Goal: Transaction & Acquisition: Download file/media

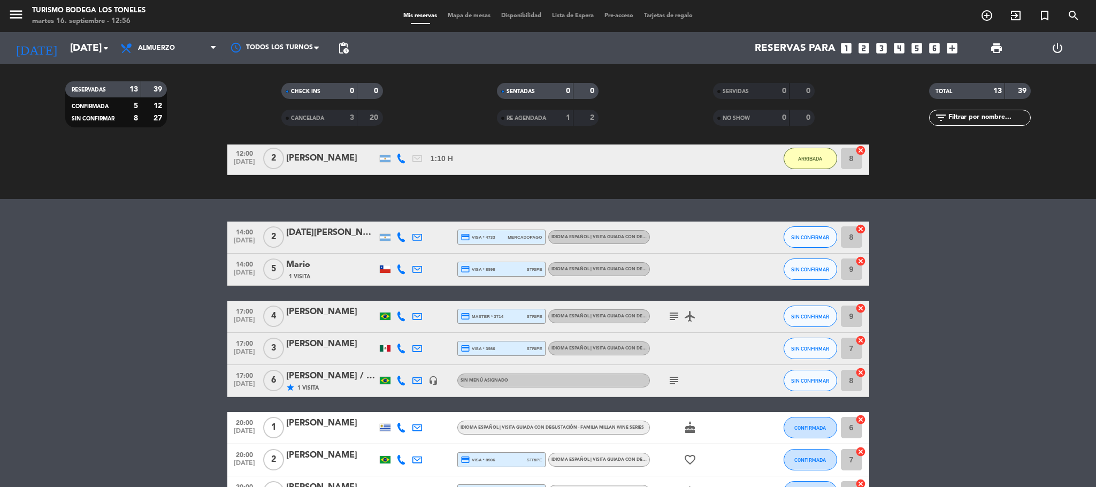
scroll to position [238, 0]
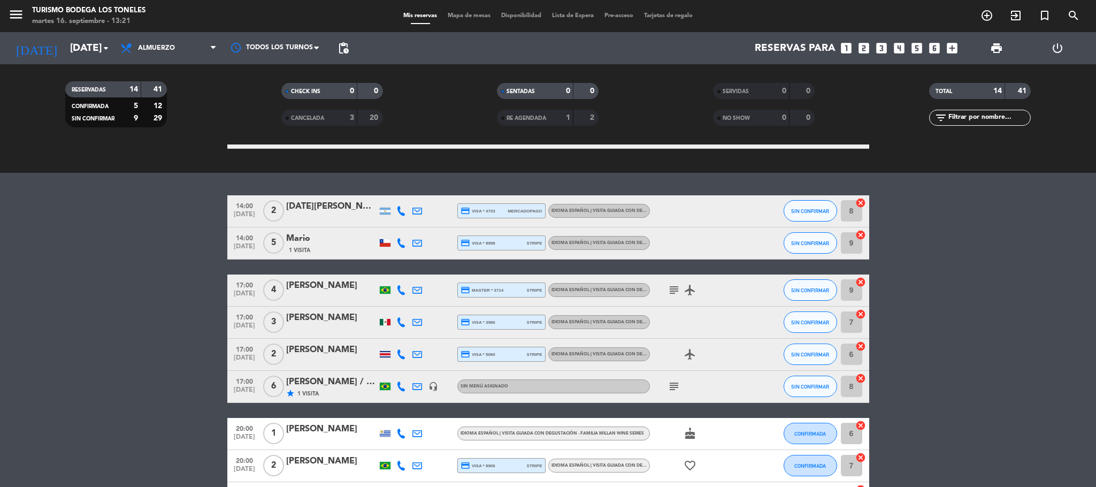
click at [383, 354] on div at bounding box center [385, 354] width 11 height 6
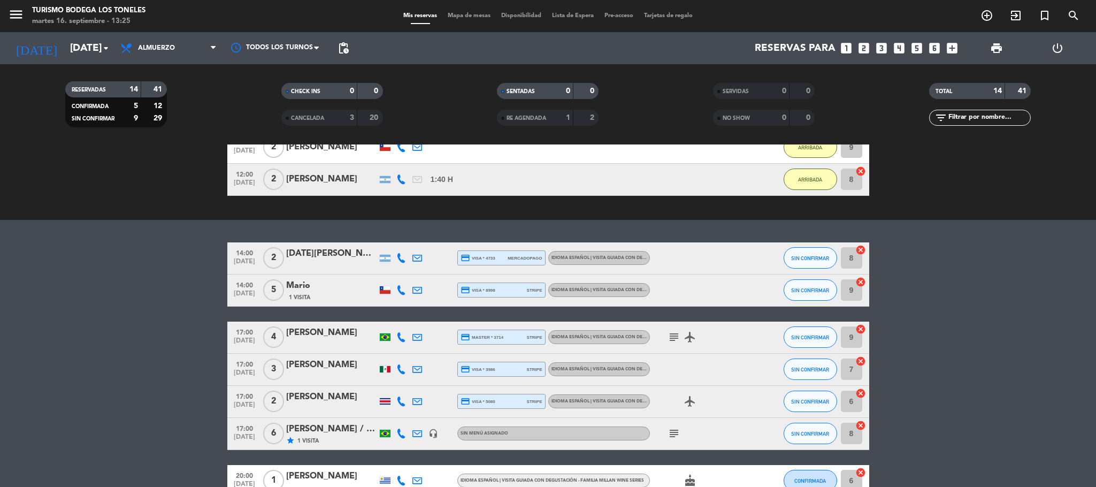
scroll to position [190, 0]
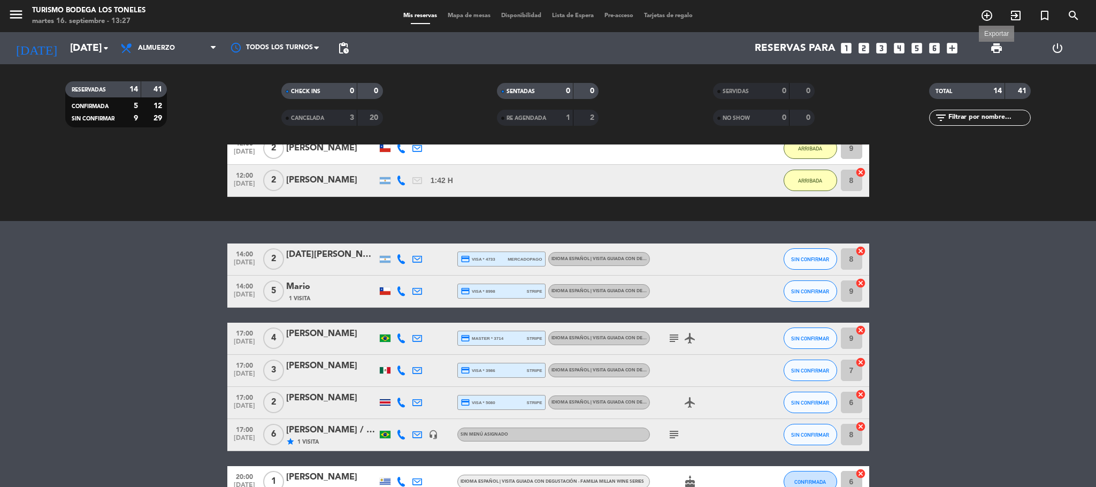
click at [1003, 47] on span "print" at bounding box center [996, 48] width 13 height 13
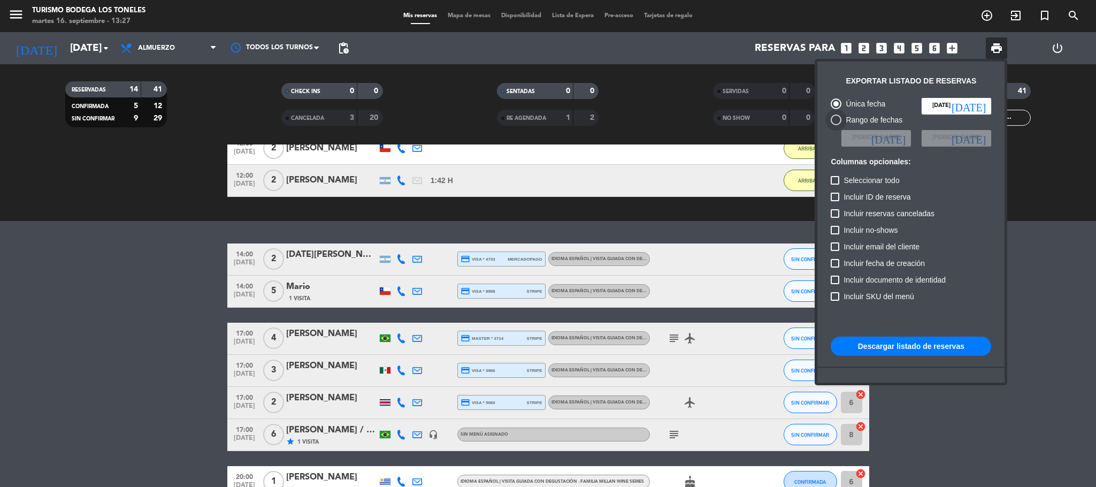
click at [836, 120] on div at bounding box center [836, 120] width 0 height 0
click at [836, 125] on input "Rango de fechas" at bounding box center [836, 125] width 1 height 1
radio input "true"
radio input "false"
click at [892, 140] on span "[PERSON_NAME]" at bounding box center [876, 138] width 48 height 10
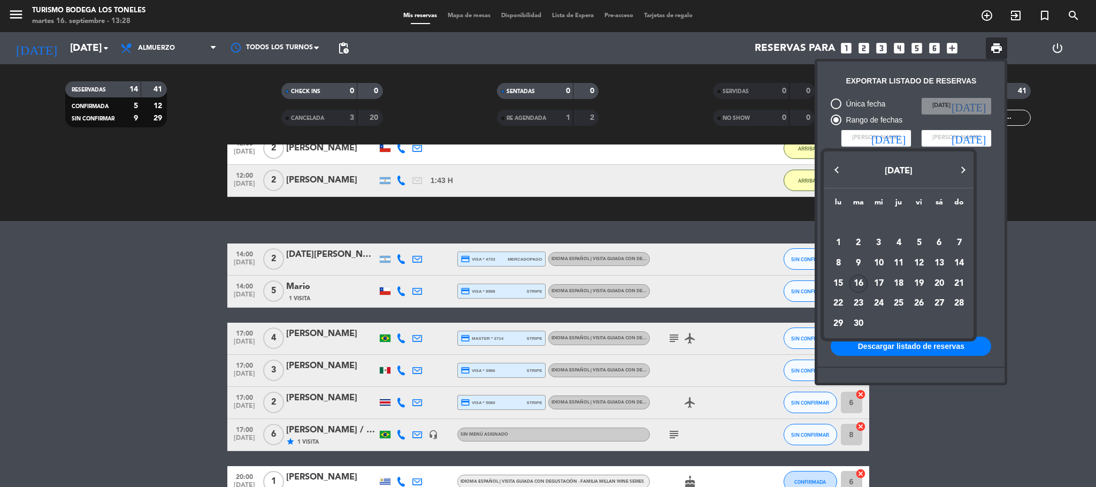
click at [835, 169] on button "Previous month" at bounding box center [837, 169] width 21 height 21
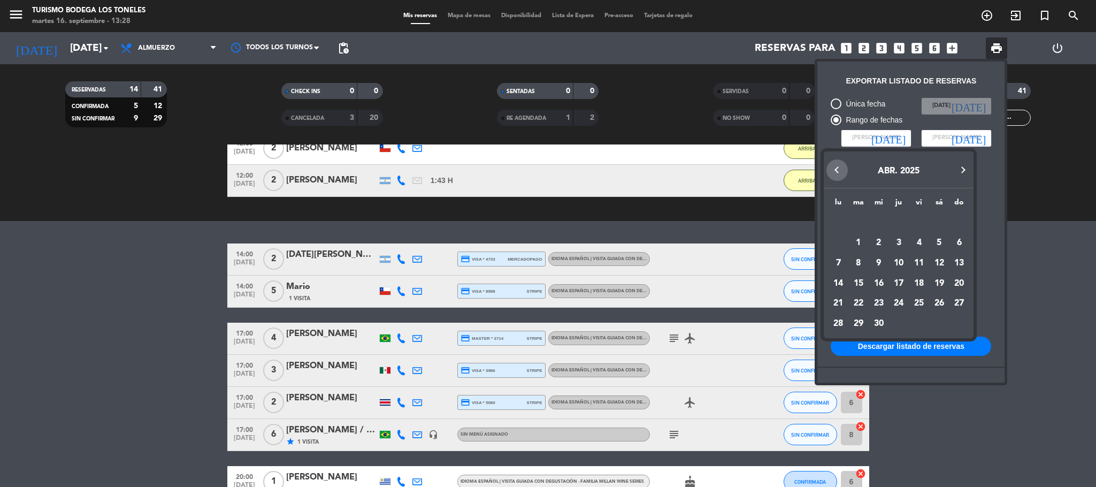
click at [835, 169] on button "Previous month" at bounding box center [837, 169] width 21 height 21
click at [835, 167] on button "Previous month" at bounding box center [837, 169] width 21 height 21
click at [883, 235] on div "1" at bounding box center [879, 243] width 18 height 18
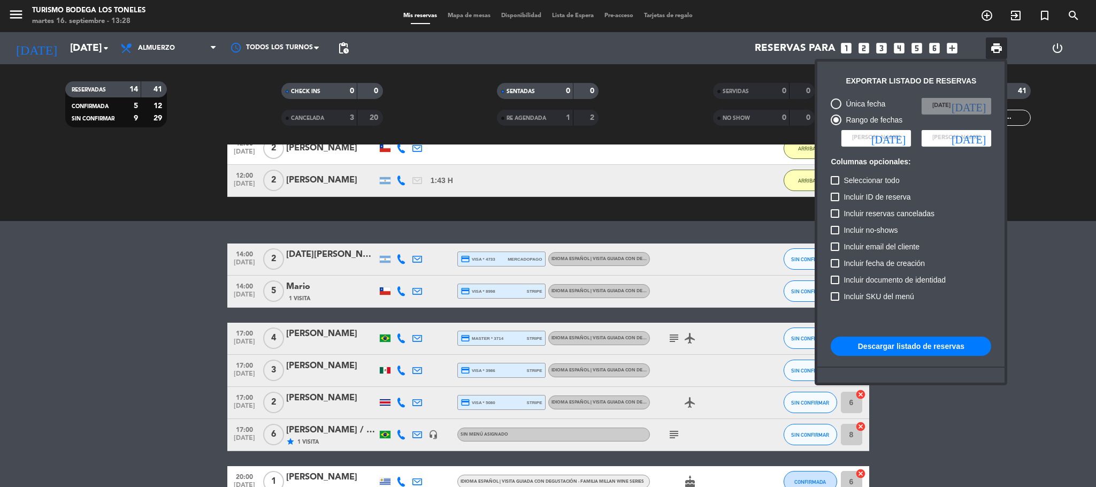
type input "[DATE]"
click at [976, 143] on icon "[DATE]" at bounding box center [969, 138] width 34 height 11
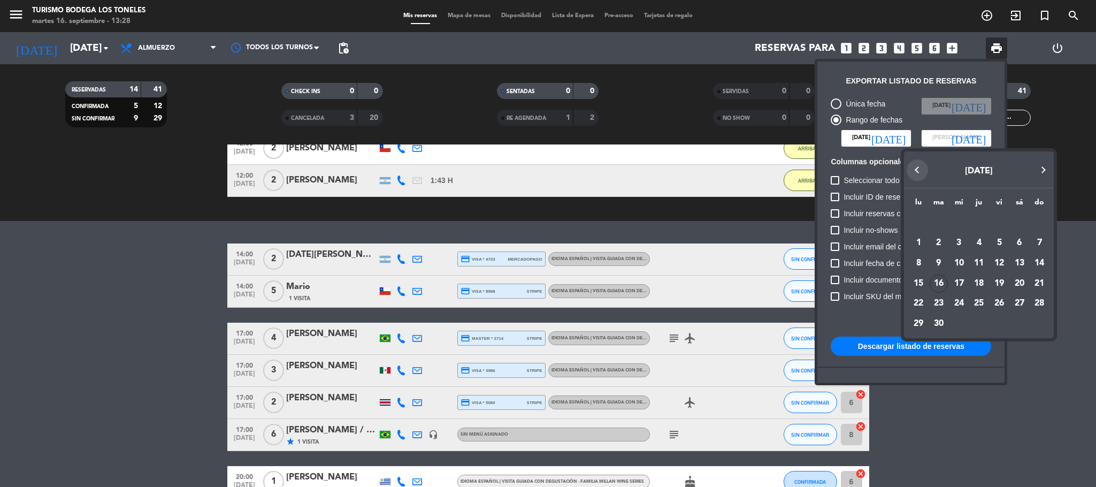
click at [919, 167] on button "Previous month" at bounding box center [917, 169] width 21 height 21
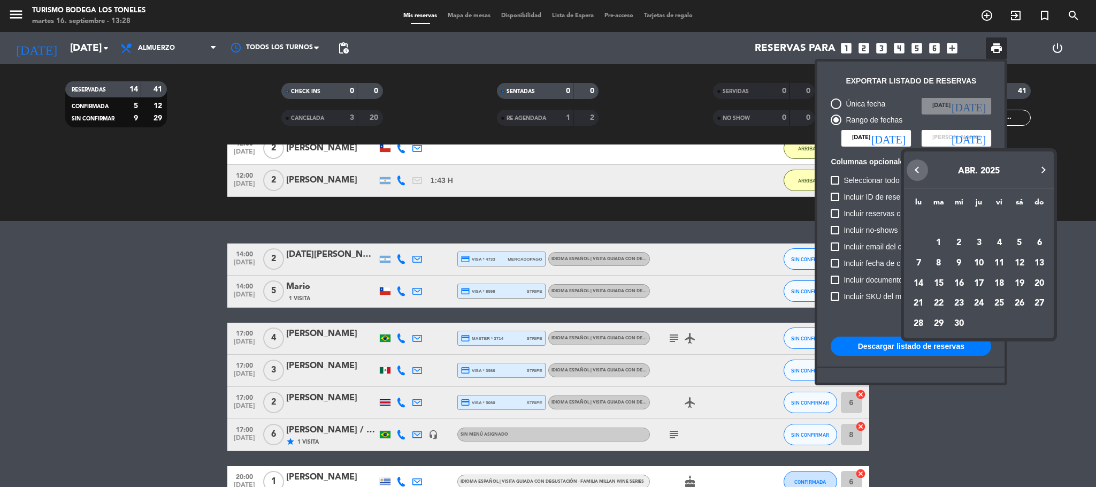
click at [919, 167] on button "Previous month" at bounding box center [917, 169] width 21 height 21
click at [938, 327] on div "31" at bounding box center [939, 324] width 18 height 18
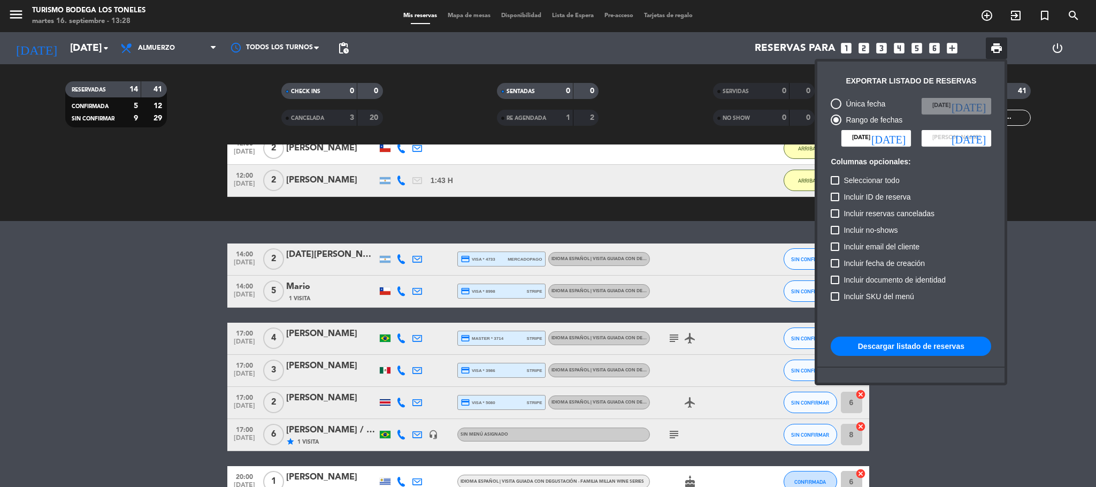
type input "[DATE]"
click at [880, 134] on input "[DATE]" at bounding box center [877, 138] width 70 height 16
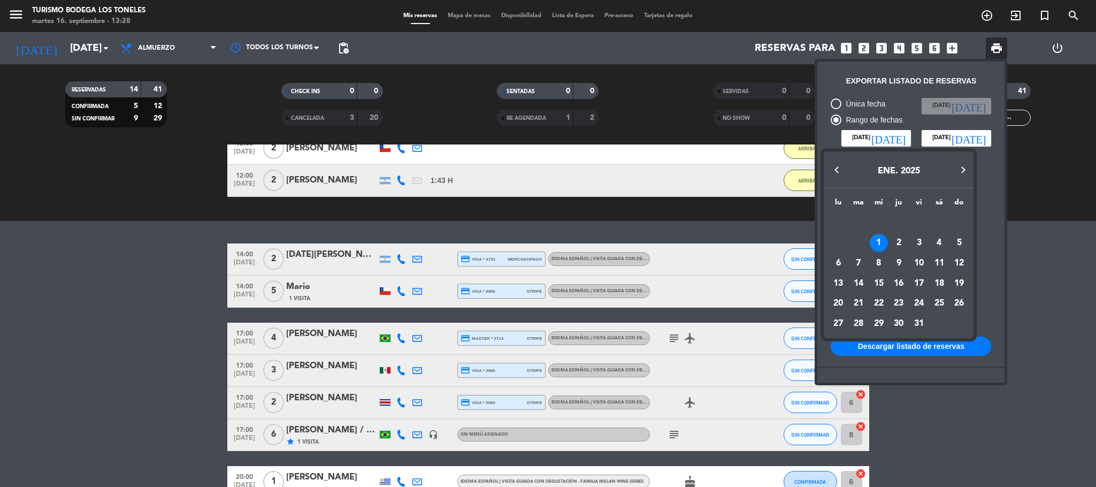
click at [832, 169] on button "Previous month" at bounding box center [837, 169] width 21 height 21
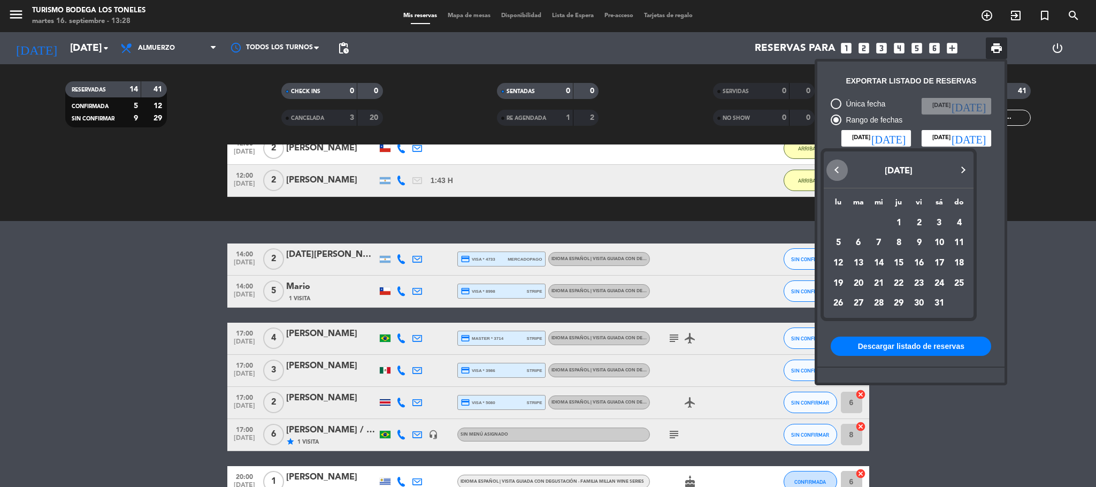
click at [832, 169] on button "Previous month" at bounding box center [837, 169] width 21 height 21
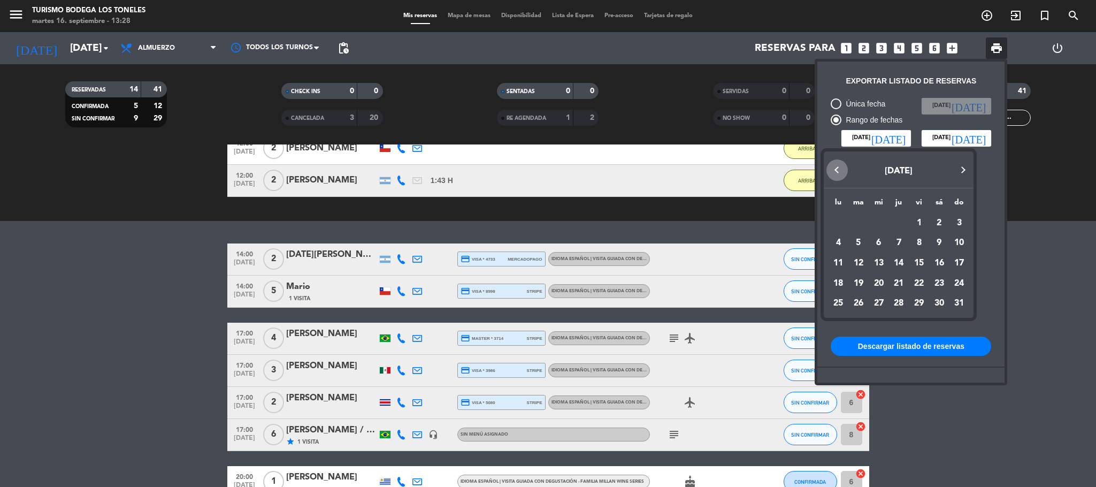
click at [832, 169] on button "Previous month" at bounding box center [837, 169] width 21 height 21
click at [838, 241] on div "1" at bounding box center [838, 243] width 18 height 18
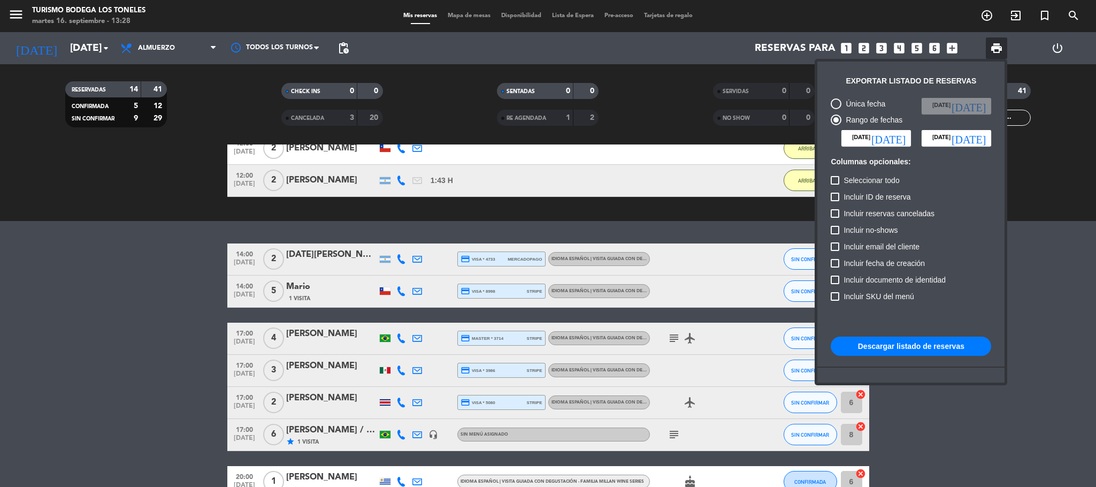
type input "lun. 1 ene."
click at [836, 178] on div at bounding box center [835, 180] width 9 height 9
click at [835, 185] on input "Seleccionar todo" at bounding box center [835, 185] width 1 height 1
checkbox input "true"
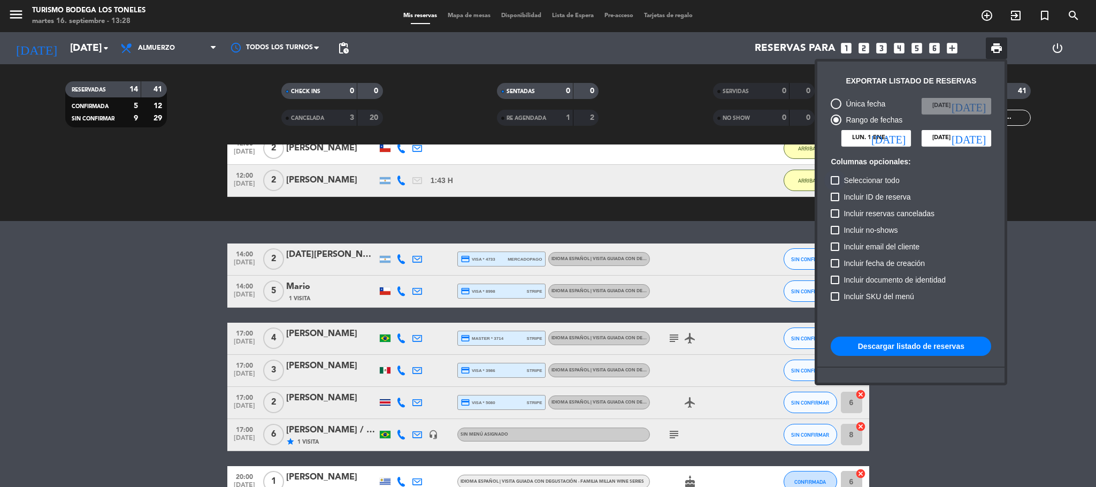
checkbox input "true"
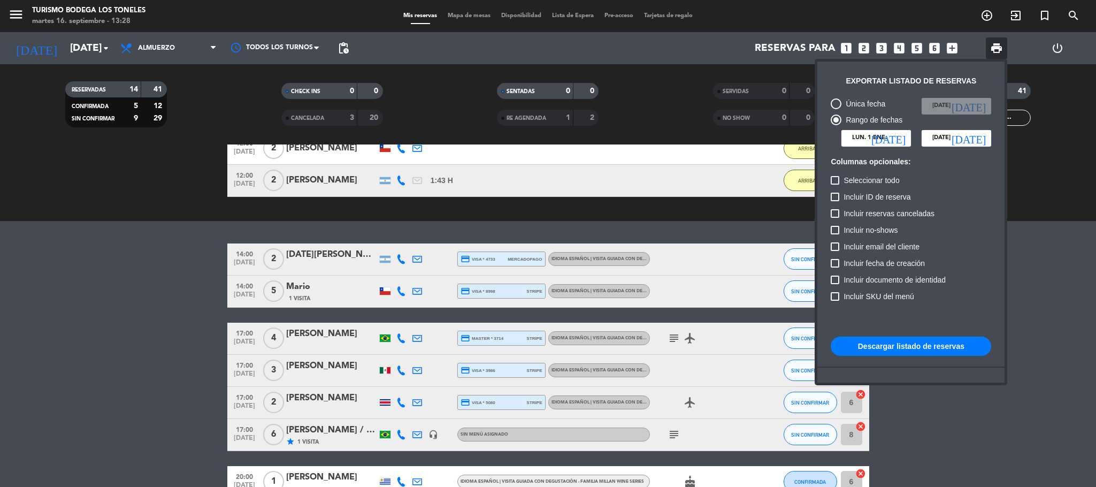
checkbox input "true"
click at [946, 342] on button "Descargar listado de reservas" at bounding box center [911, 346] width 161 height 19
drag, startPoint x: 1002, startPoint y: 47, endPoint x: 1079, endPoint y: 177, distance: 151.6
click at [1001, 47] on span "print" at bounding box center [996, 48] width 13 height 13
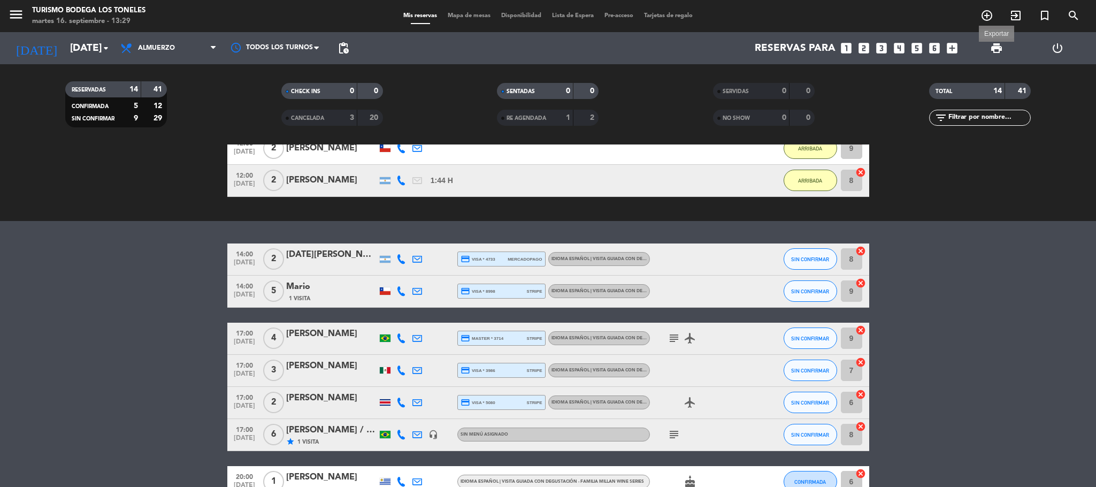
click at [996, 51] on span "print" at bounding box center [996, 48] width 13 height 13
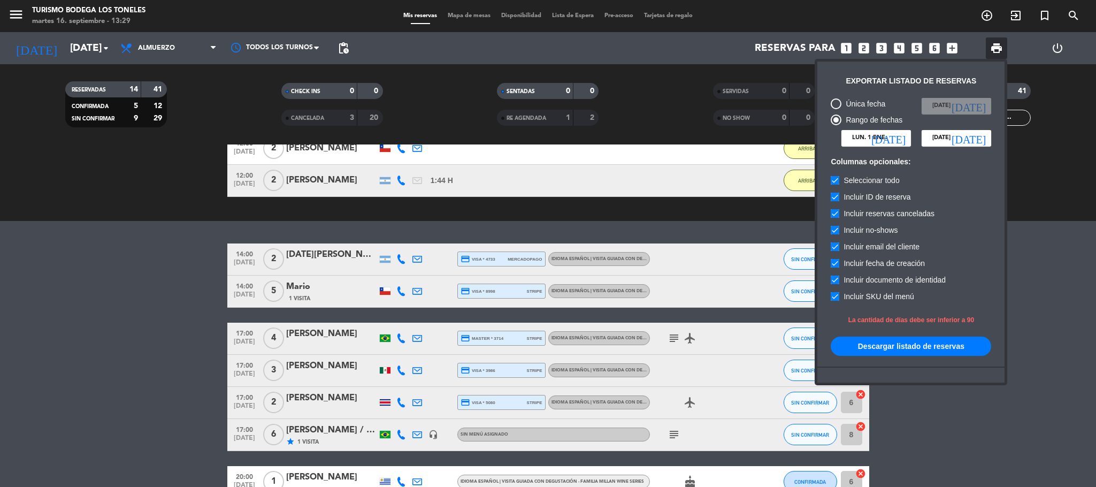
click at [888, 135] on input "lun. 1 ene." at bounding box center [877, 138] width 70 height 16
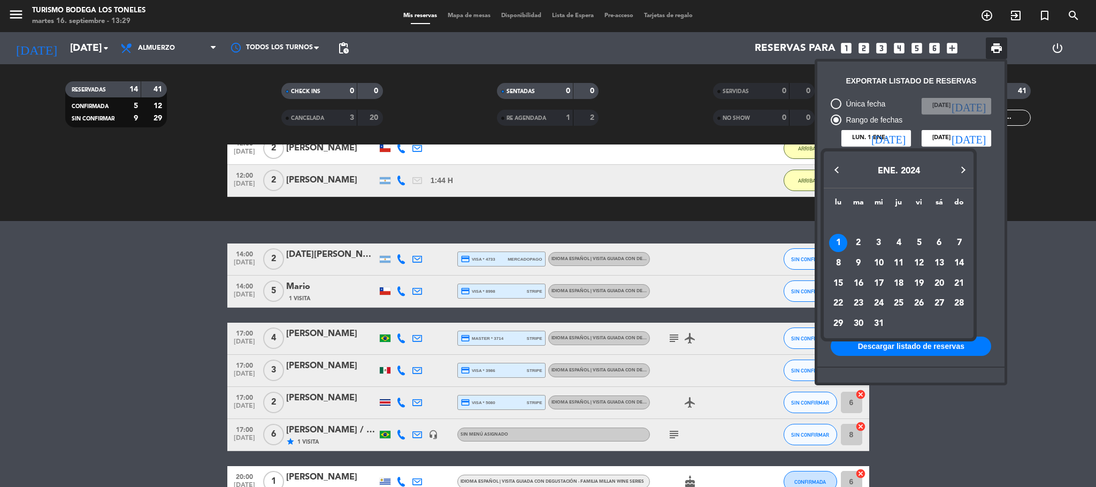
click at [965, 167] on button "Next month" at bounding box center [962, 169] width 21 height 21
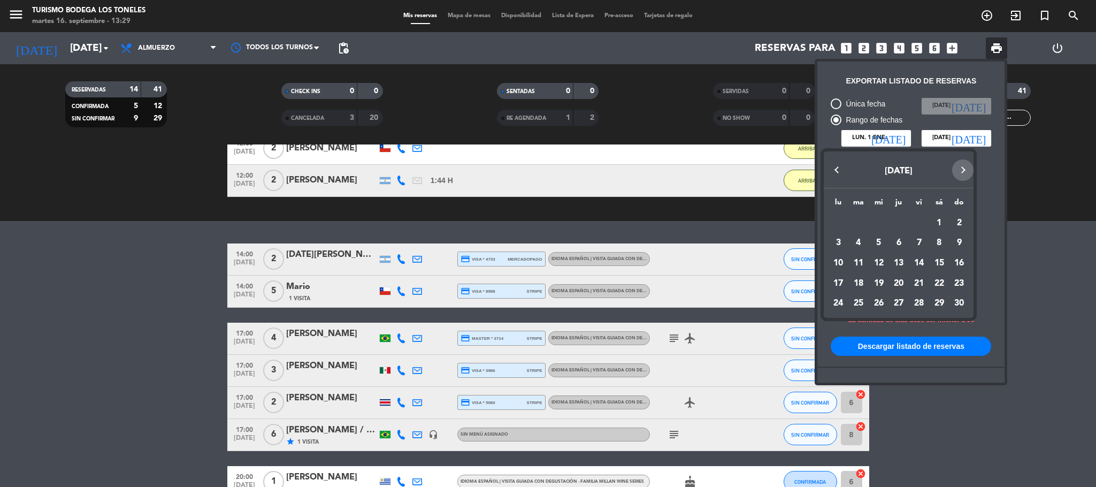
click at [965, 167] on button "Next month" at bounding box center [962, 169] width 21 height 21
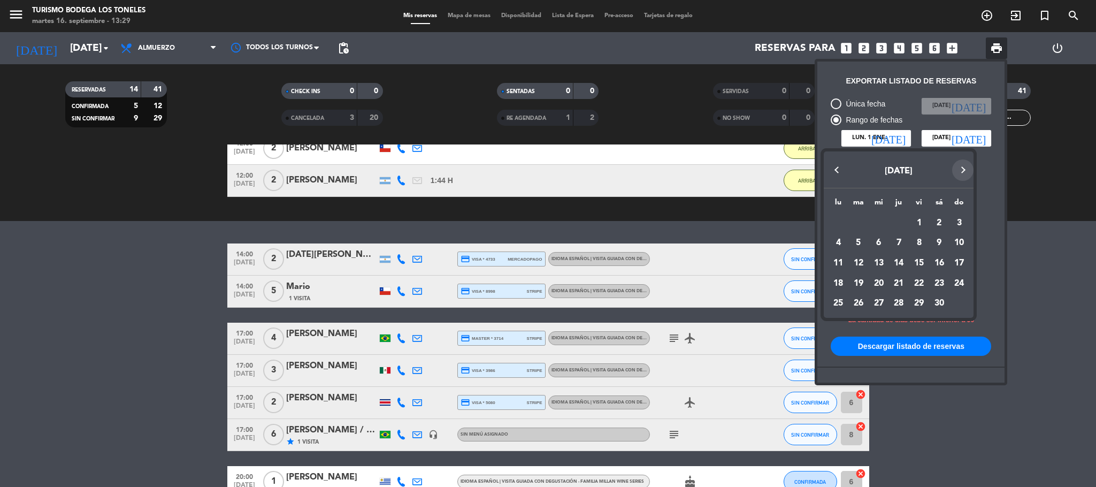
click at [965, 167] on button "Next month" at bounding box center [962, 169] width 21 height 21
click at [939, 220] on div "1" at bounding box center [939, 223] width 18 height 18
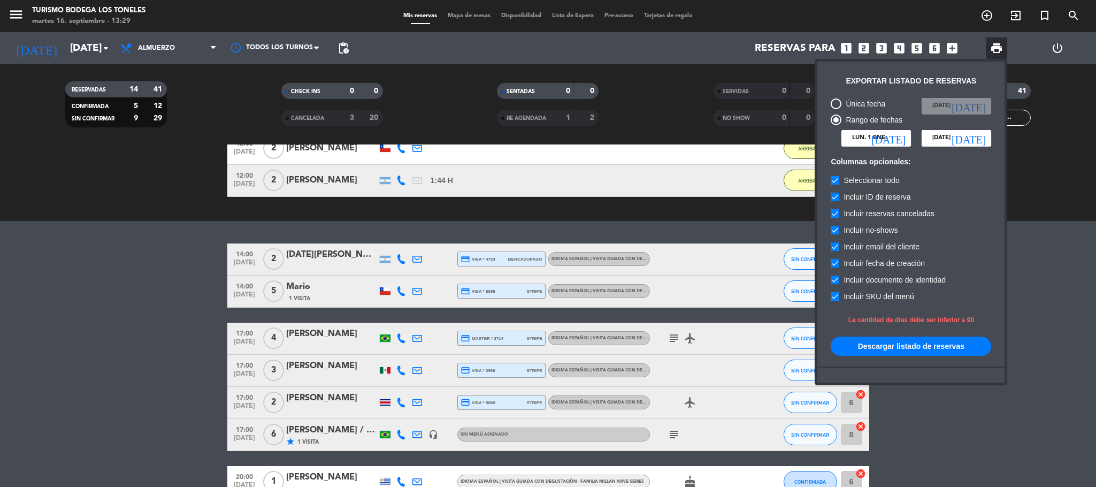
type input "[DATE]"
click at [984, 136] on icon "[DATE]" at bounding box center [969, 138] width 34 height 11
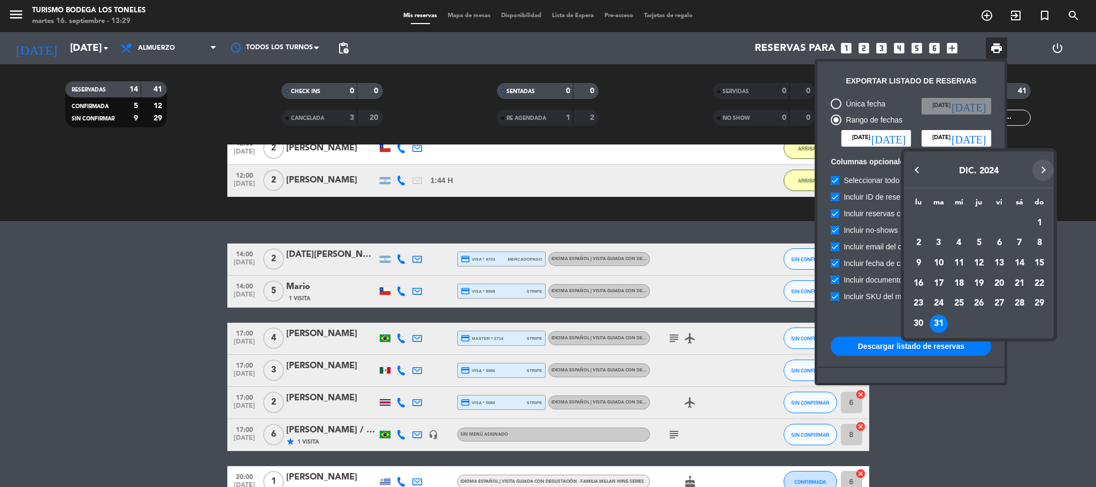
click at [1041, 165] on button "Next month" at bounding box center [1043, 169] width 21 height 21
click at [1040, 165] on button "Next month" at bounding box center [1043, 169] width 21 height 21
click at [915, 170] on button "Previous month" at bounding box center [917, 169] width 21 height 21
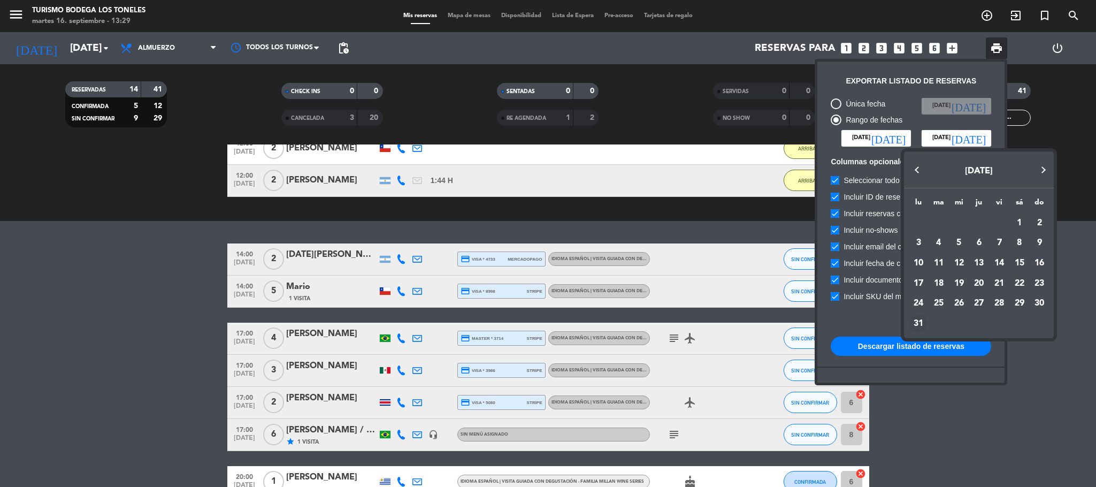
click at [921, 319] on div "31" at bounding box center [919, 324] width 18 height 18
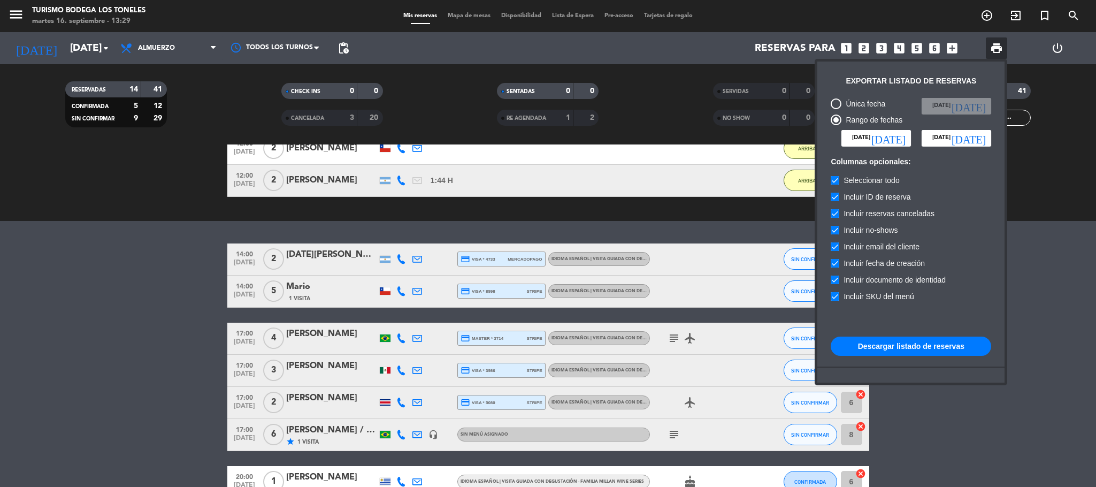
type input "[DATE]"
click at [920, 347] on button "Descargar listado de reservas" at bounding box center [911, 346] width 161 height 19
click at [894, 135] on input "[DATE]" at bounding box center [877, 138] width 70 height 16
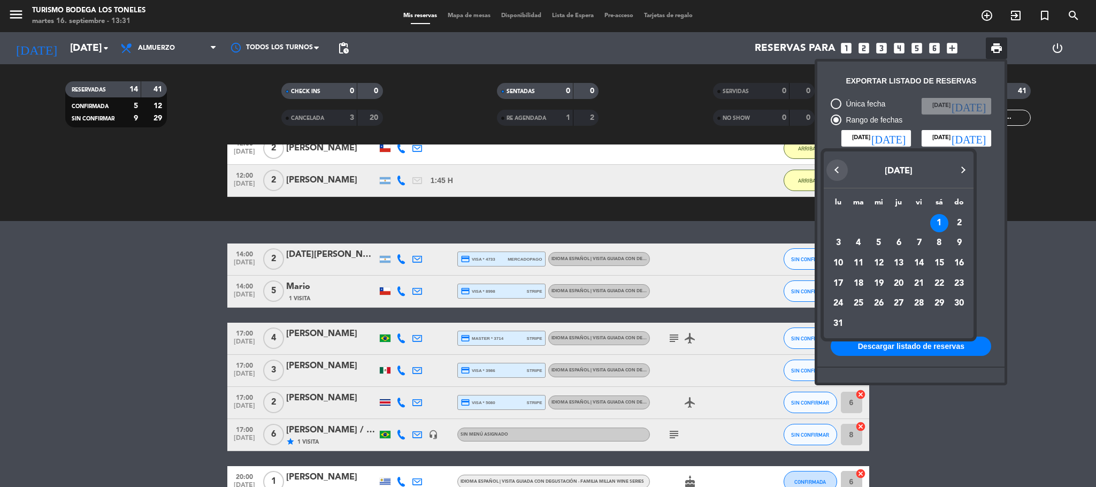
click at [830, 171] on button "Previous month" at bounding box center [837, 169] width 21 height 21
drag, startPoint x: 938, startPoint y: 222, endPoint x: 953, endPoint y: 195, distance: 30.9
click at [938, 220] on div "1" at bounding box center [939, 223] width 18 height 18
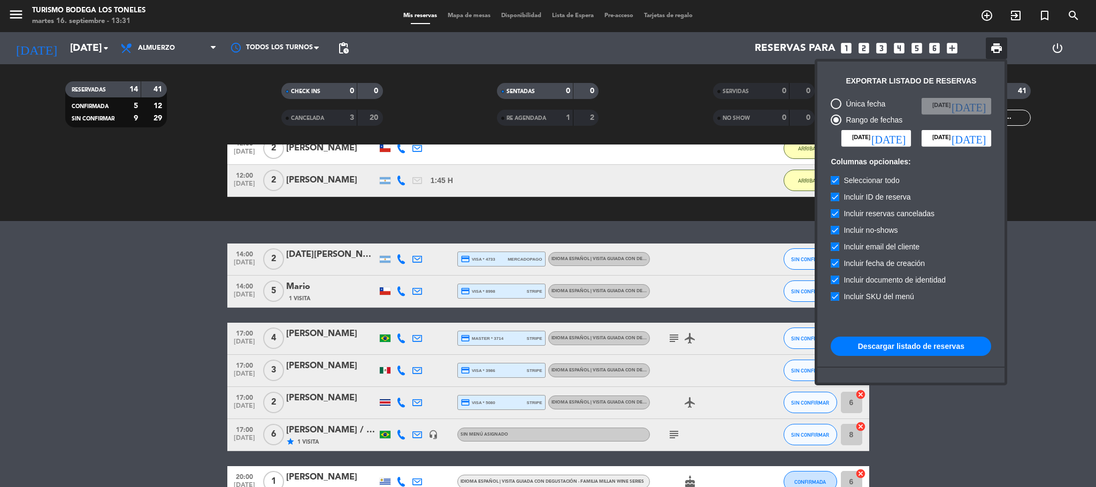
type input "[DATE]"
click at [976, 125] on div "Única fecha [DATE] [DATE] Rango de fechas [DATE] [DATE] [DATE] [DATE] Columnas …" at bounding box center [911, 266] width 171 height 347
click at [980, 137] on icon "[DATE]" at bounding box center [969, 138] width 34 height 11
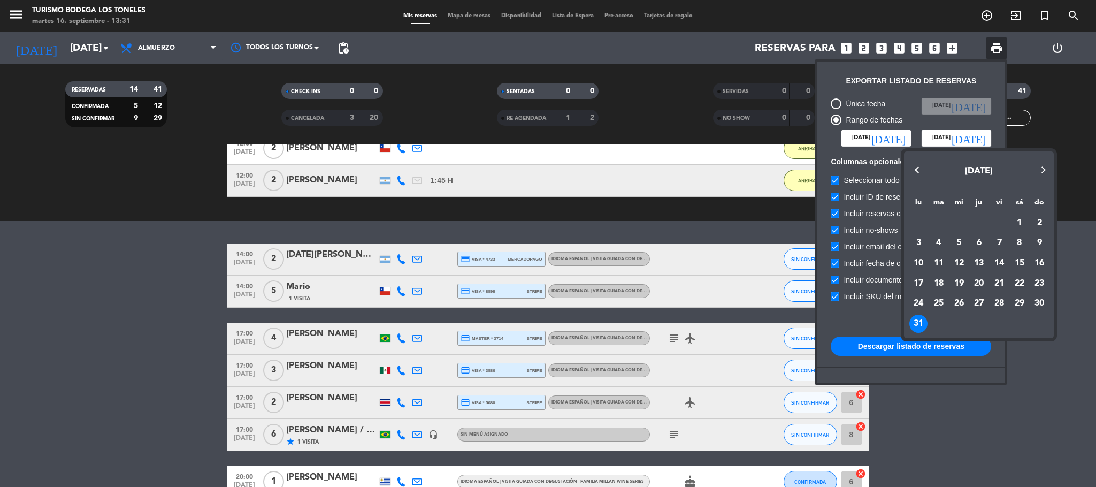
click at [915, 171] on button "Previous month" at bounding box center [917, 169] width 21 height 21
click at [998, 303] on div "28" at bounding box center [999, 303] width 18 height 18
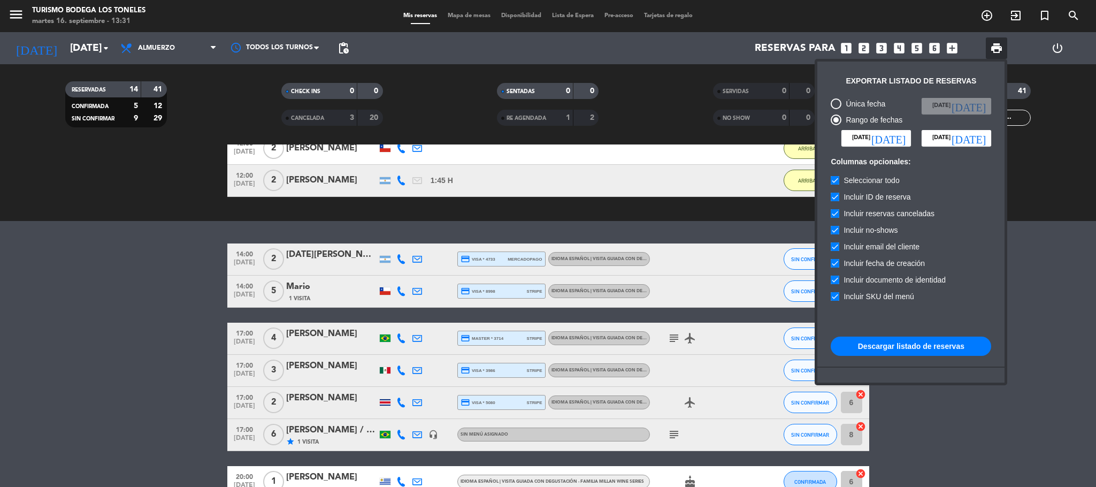
type input "[DATE]"
click at [944, 341] on button "Descargar listado de reservas" at bounding box center [911, 346] width 161 height 19
click at [873, 135] on input "[DATE]" at bounding box center [877, 138] width 70 height 16
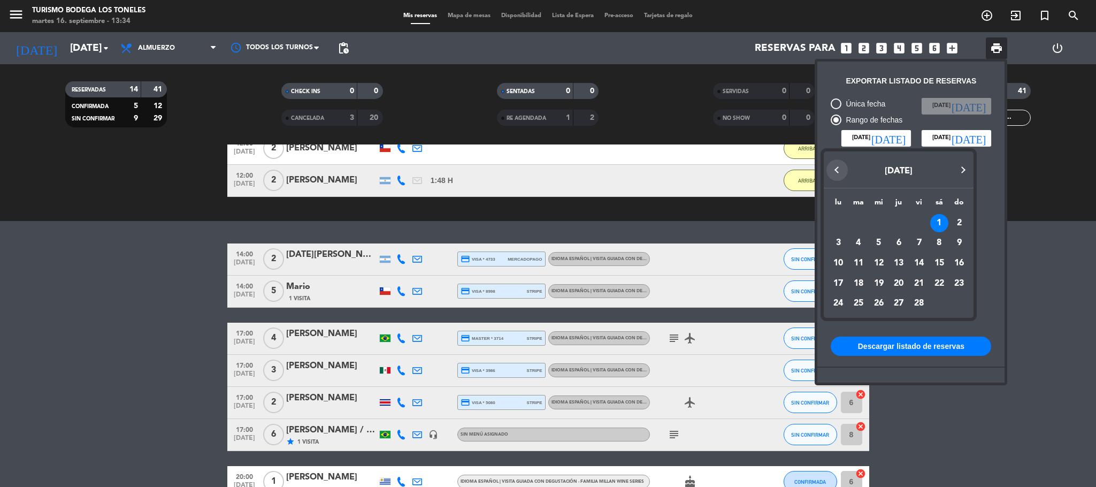
click at [830, 169] on button "Previous month" at bounding box center [837, 169] width 21 height 21
click at [873, 238] on div "1" at bounding box center [879, 243] width 18 height 18
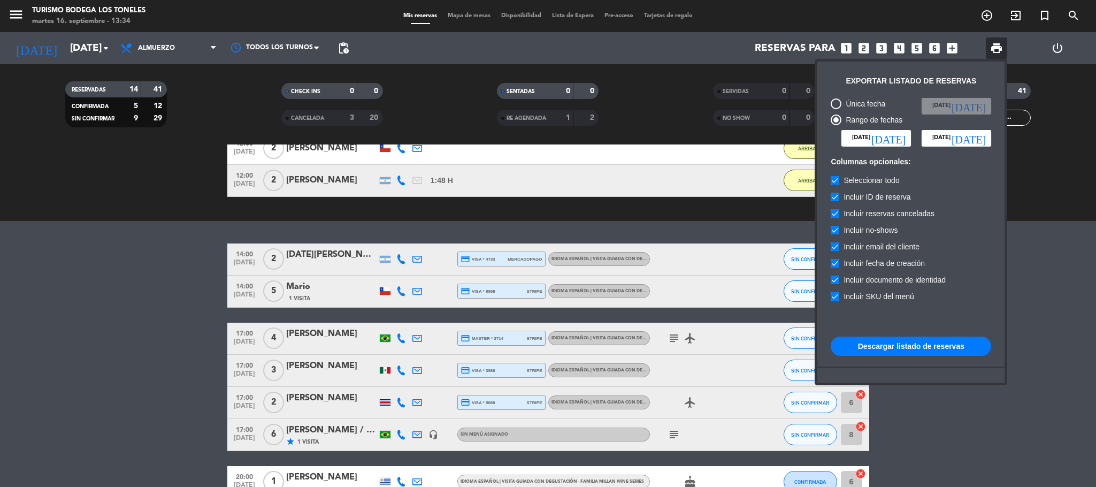
type input "[DATE]"
click at [978, 137] on icon "[DATE]" at bounding box center [969, 138] width 34 height 11
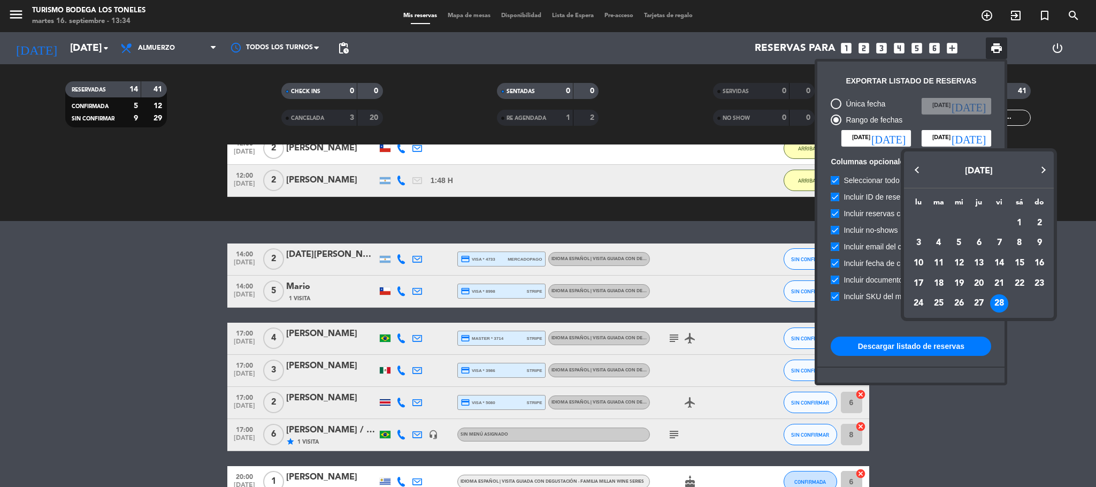
click at [917, 173] on button "Previous month" at bounding box center [917, 169] width 21 height 21
click at [1002, 324] on div "31" at bounding box center [999, 324] width 18 height 18
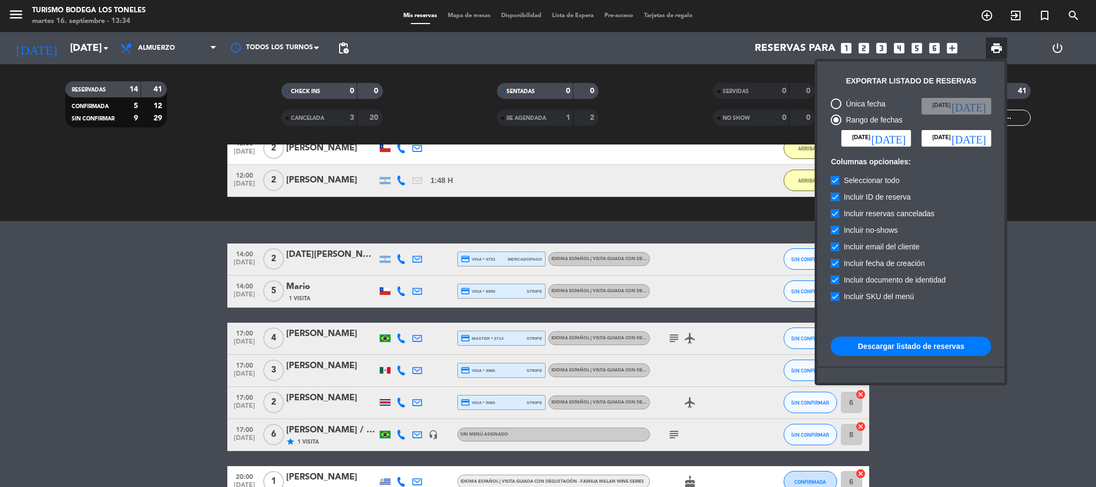
type input "[DATE]"
click at [967, 348] on button "Descargar listado de reservas" at bounding box center [911, 346] width 161 height 19
click at [898, 133] on icon "[DATE]" at bounding box center [889, 138] width 34 height 11
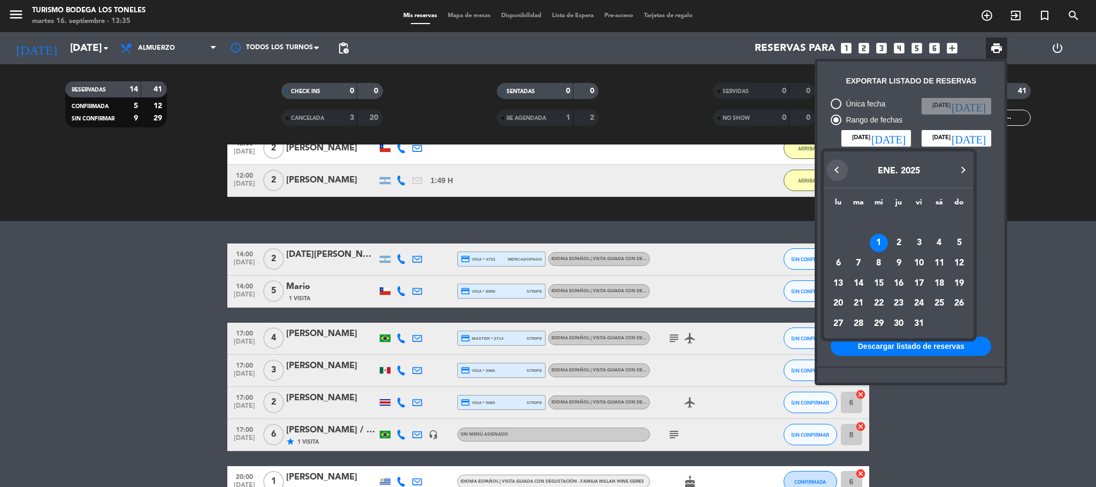
click at [833, 173] on button "Previous month" at bounding box center [837, 169] width 21 height 21
click at [957, 226] on div "1" at bounding box center [959, 223] width 18 height 18
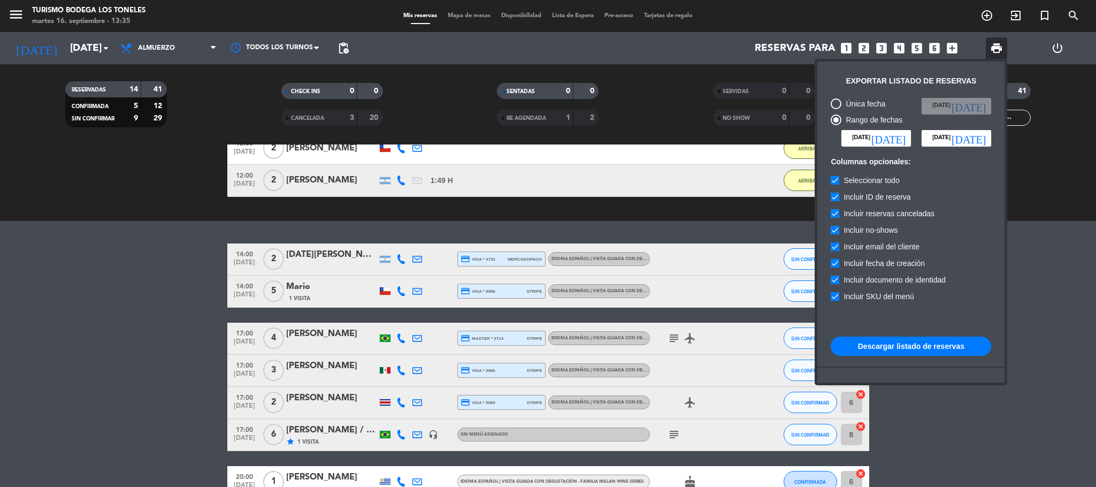
type input "[DATE]"
click at [981, 140] on icon "[DATE]" at bounding box center [969, 138] width 34 height 11
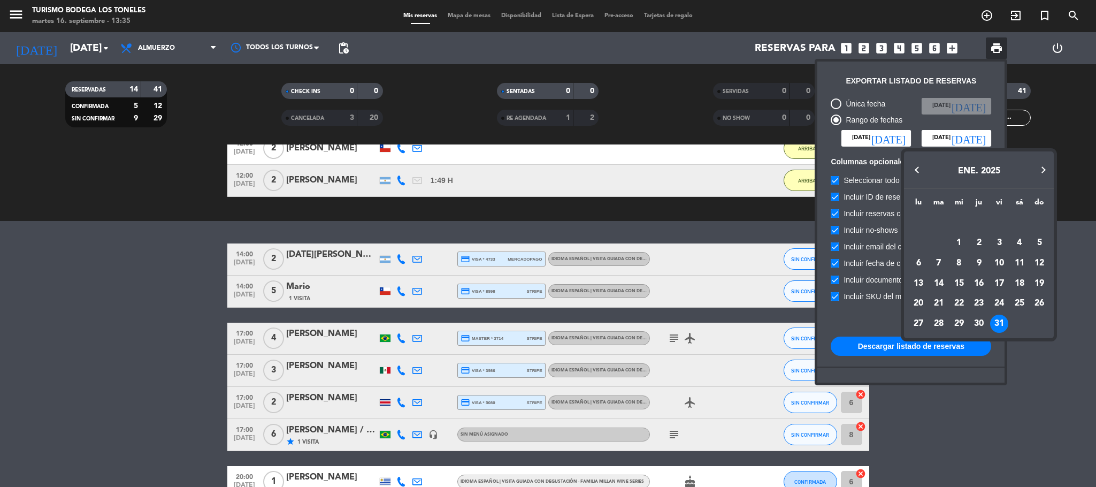
click at [918, 170] on button "Previous month" at bounding box center [917, 169] width 21 height 21
click at [942, 323] on div "31" at bounding box center [939, 324] width 18 height 18
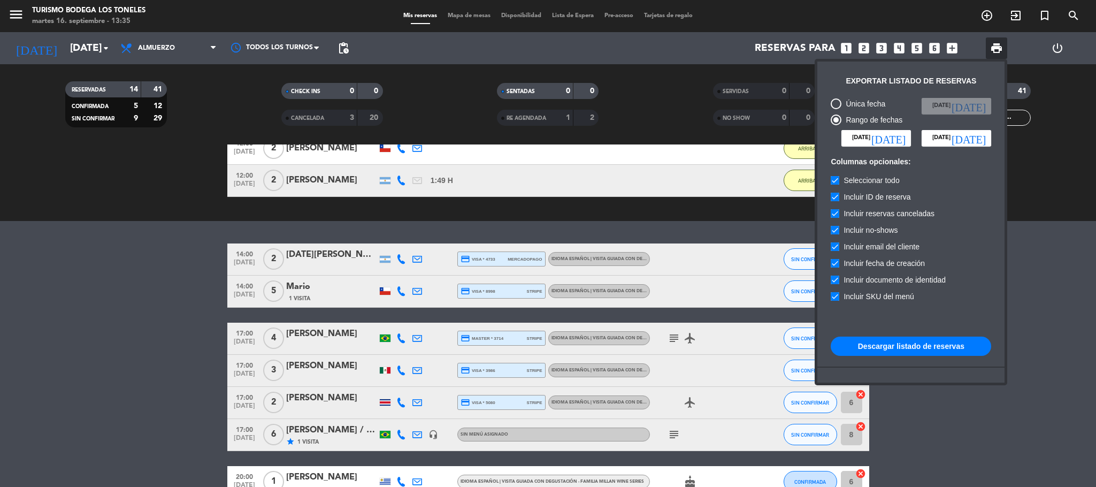
type input "[DATE]"
click at [938, 347] on button "Descargar listado de reservas" at bounding box center [911, 346] width 161 height 19
click at [902, 134] on icon "[DATE]" at bounding box center [889, 138] width 34 height 11
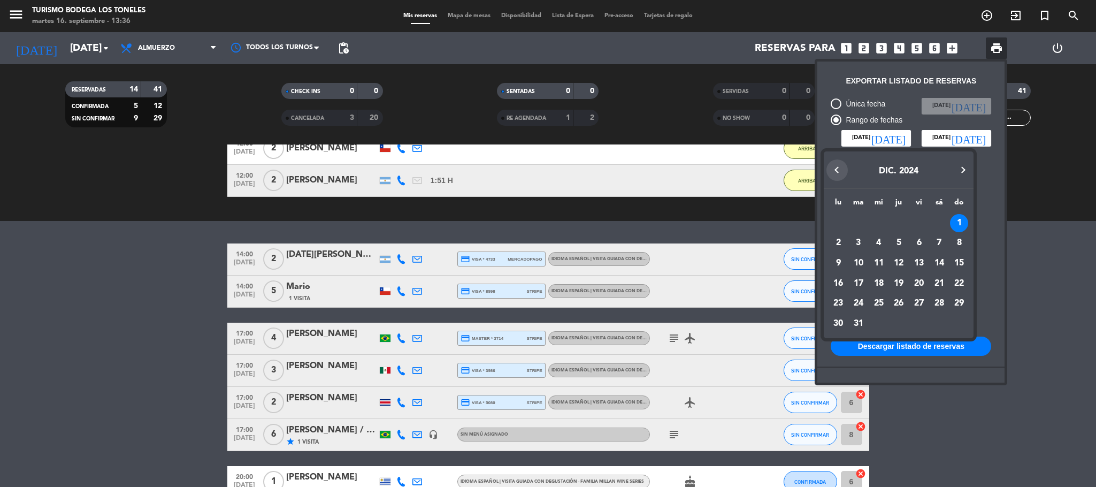
click at [839, 167] on button "Previous month" at bounding box center [837, 169] width 21 height 21
click at [920, 219] on div "1" at bounding box center [919, 223] width 18 height 18
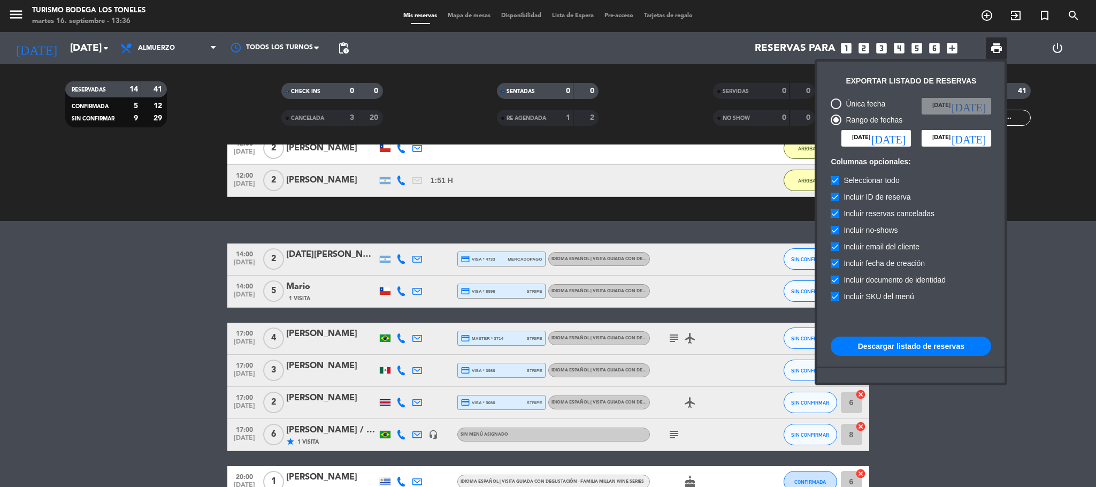
type input "[DATE]"
click at [986, 133] on input "[DATE]" at bounding box center [957, 138] width 70 height 16
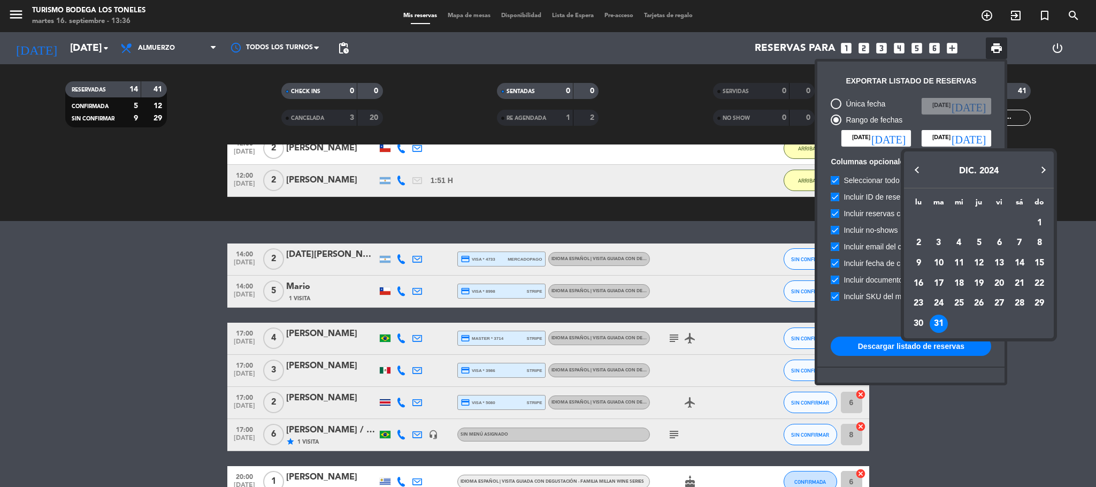
click at [914, 165] on button "Previous month" at bounding box center [917, 169] width 21 height 21
click at [1018, 299] on div "30" at bounding box center [1020, 303] width 18 height 18
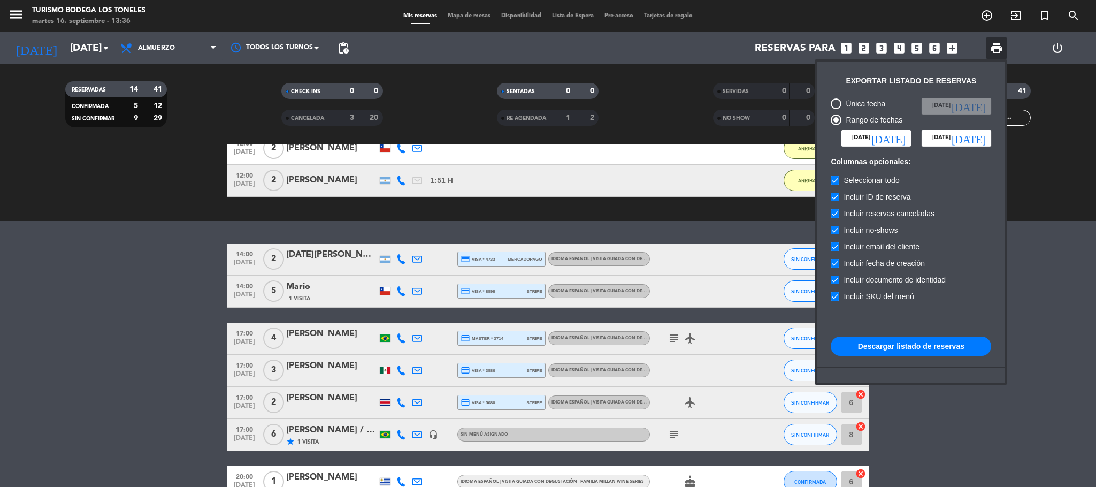
type input "[DATE]"
click at [946, 347] on button "Descargar listado de reservas" at bounding box center [911, 346] width 161 height 19
click at [899, 135] on icon "[DATE]" at bounding box center [889, 138] width 34 height 11
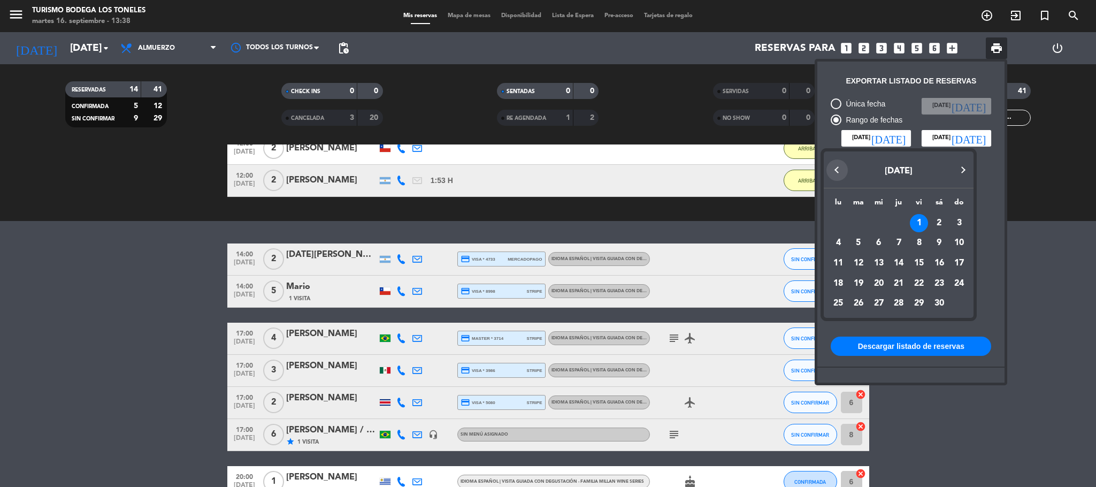
click at [832, 167] on button "Previous month" at bounding box center [837, 169] width 21 height 21
click at [856, 244] on div "1" at bounding box center [859, 243] width 18 height 18
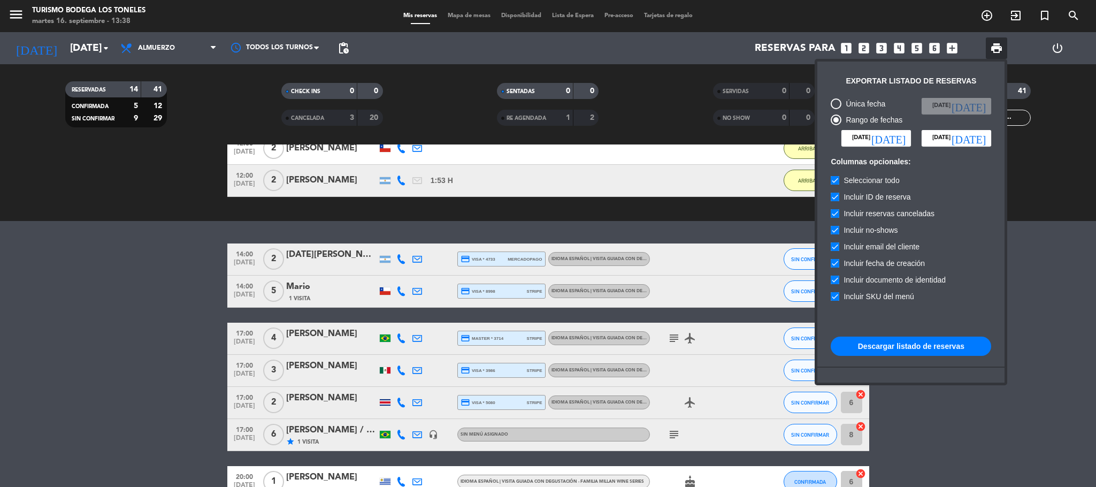
type input "[DATE]"
click at [976, 135] on icon "[DATE]" at bounding box center [969, 138] width 34 height 11
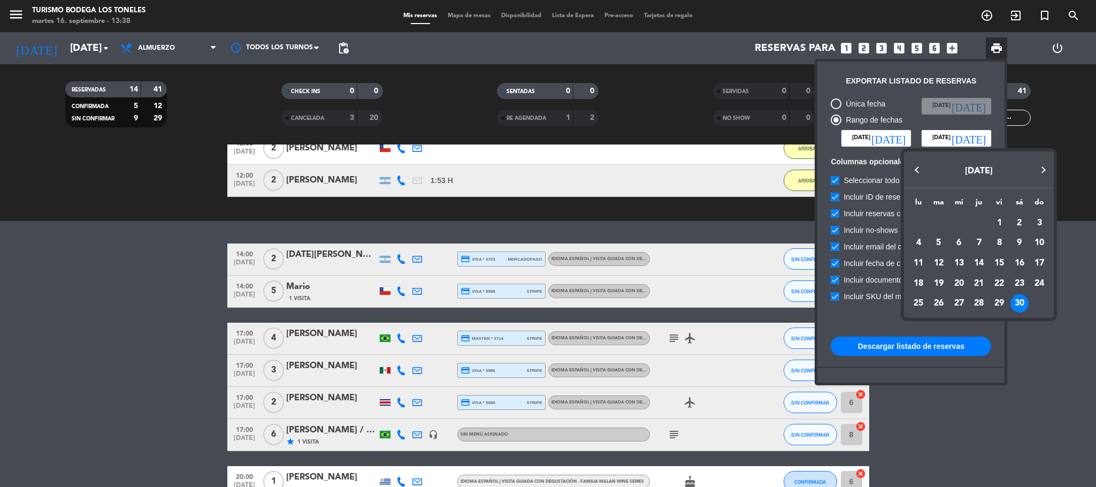
click at [915, 170] on button "Previous month" at bounding box center [917, 169] width 21 height 21
click at [979, 318] on div "31" at bounding box center [979, 324] width 18 height 18
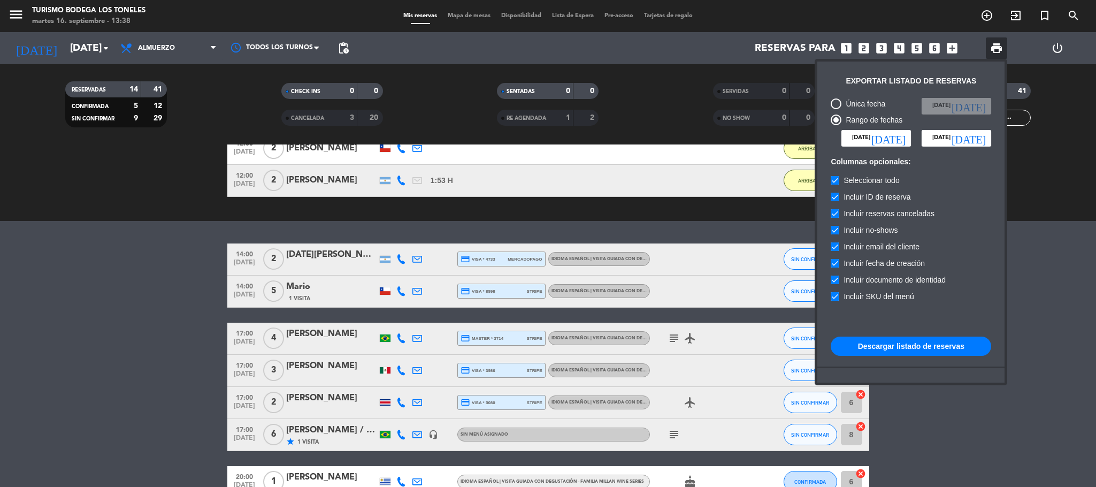
type input "[DEMOGRAPHIC_DATA][DATE]"
click at [954, 343] on button "Descargar listado de reservas" at bounding box center [911, 346] width 161 height 19
click at [865, 133] on input "[DATE]" at bounding box center [877, 138] width 70 height 16
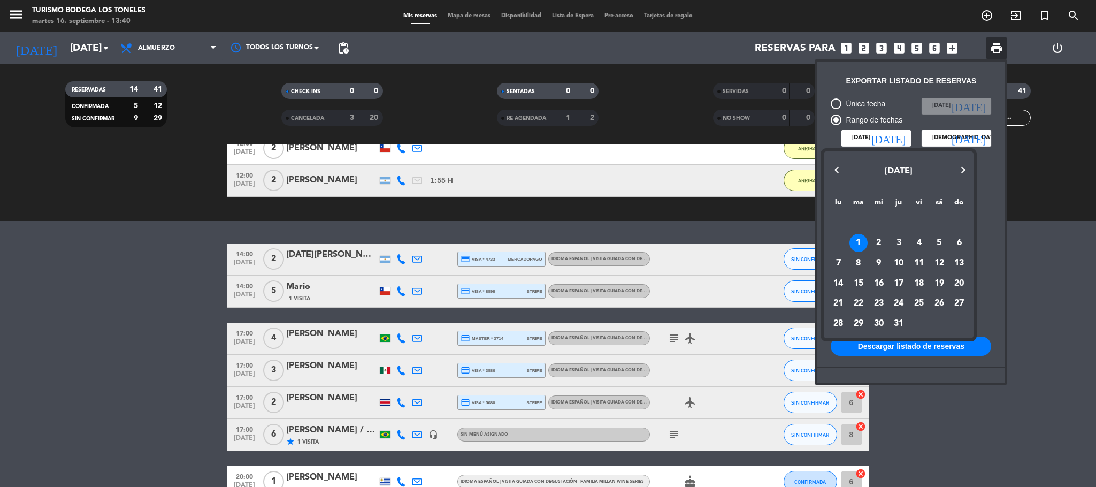
click at [833, 167] on button "Previous month" at bounding box center [837, 169] width 21 height 21
click at [959, 220] on div "1" at bounding box center [959, 223] width 18 height 18
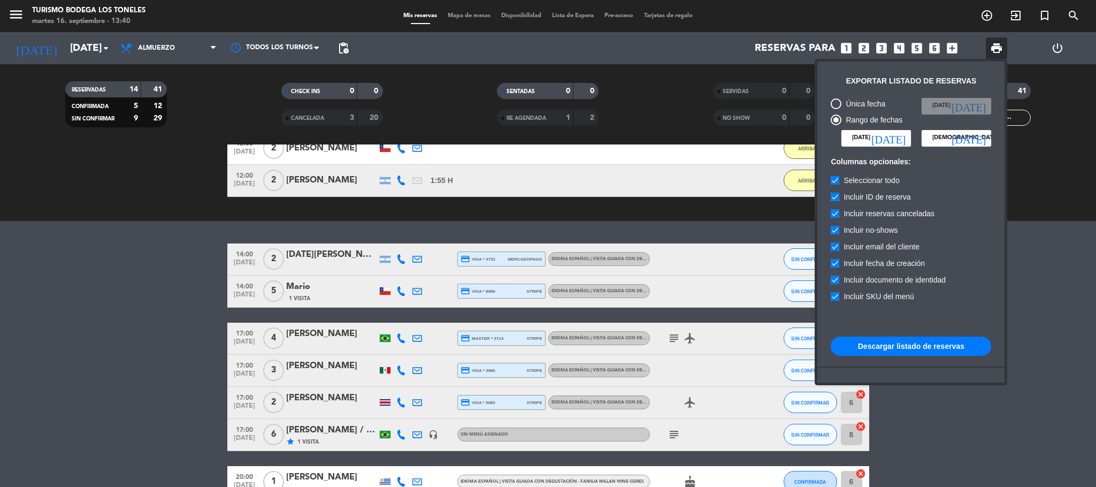
type input "[DATE]"
click at [962, 144] on input "[DEMOGRAPHIC_DATA][DATE]" at bounding box center [957, 138] width 70 height 16
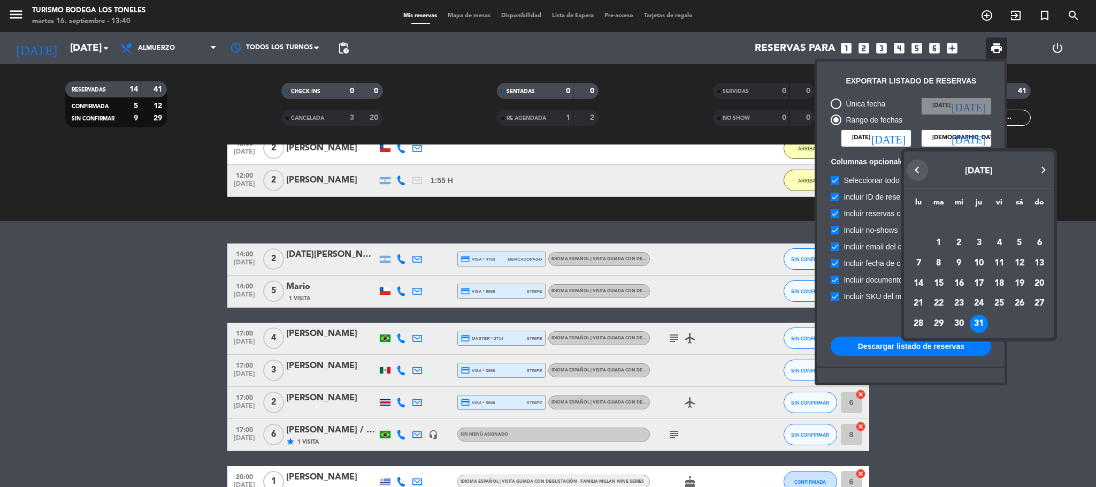
click at [913, 169] on button "Previous month" at bounding box center [917, 169] width 21 height 21
click at [917, 321] on div "30" at bounding box center [919, 324] width 18 height 18
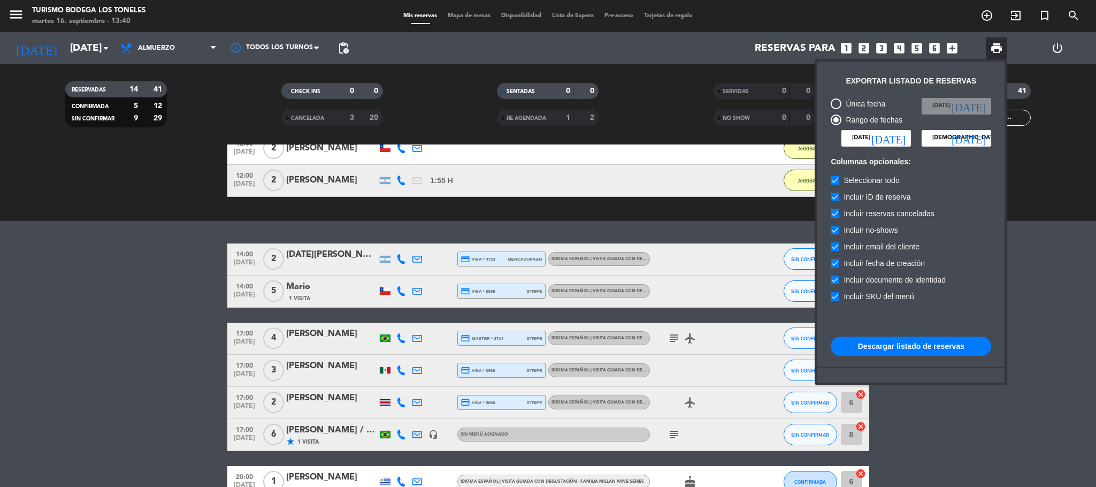
type input "[DATE]"
click at [926, 344] on button "Descargar listado de reservas" at bounding box center [911, 346] width 161 height 19
click at [886, 135] on input "[DATE]" at bounding box center [877, 138] width 70 height 16
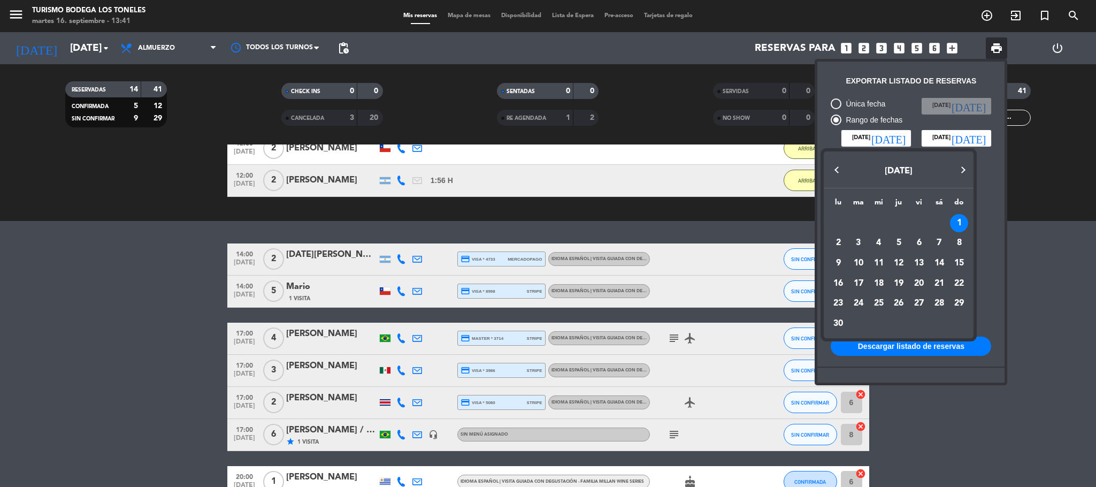
click at [835, 165] on button "Previous month" at bounding box center [837, 169] width 21 height 21
click at [899, 224] on div "1" at bounding box center [899, 223] width 18 height 18
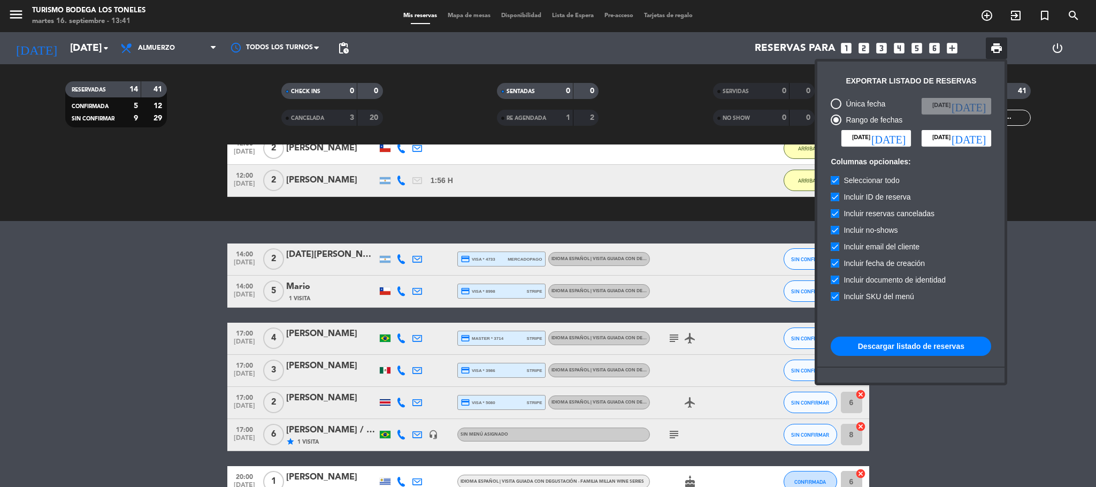
type input "[DEMOGRAPHIC_DATA][DATE]"
click at [971, 138] on input "[DATE]" at bounding box center [957, 138] width 70 height 16
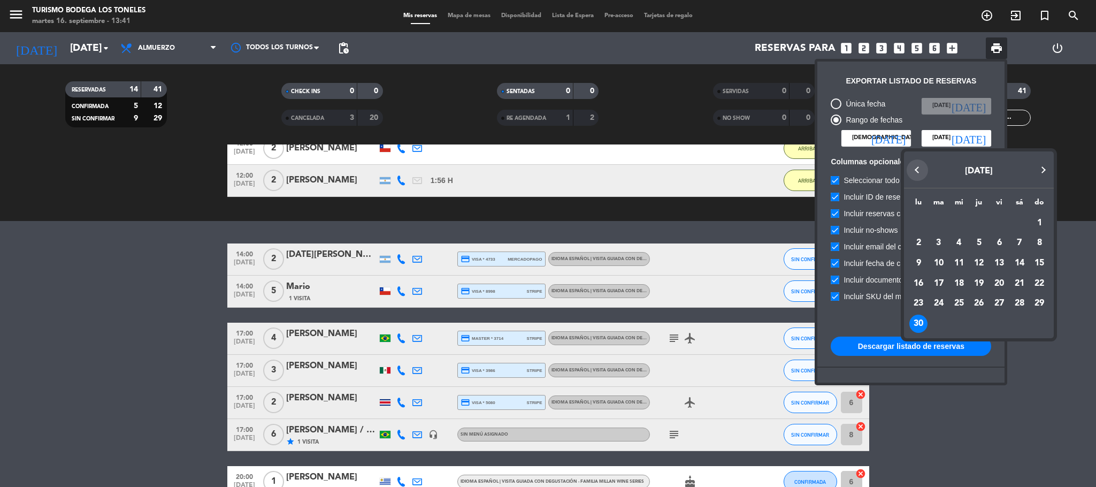
click at [918, 169] on button "Previous month" at bounding box center [917, 169] width 21 height 21
click at [1017, 304] on div "31" at bounding box center [1020, 303] width 18 height 18
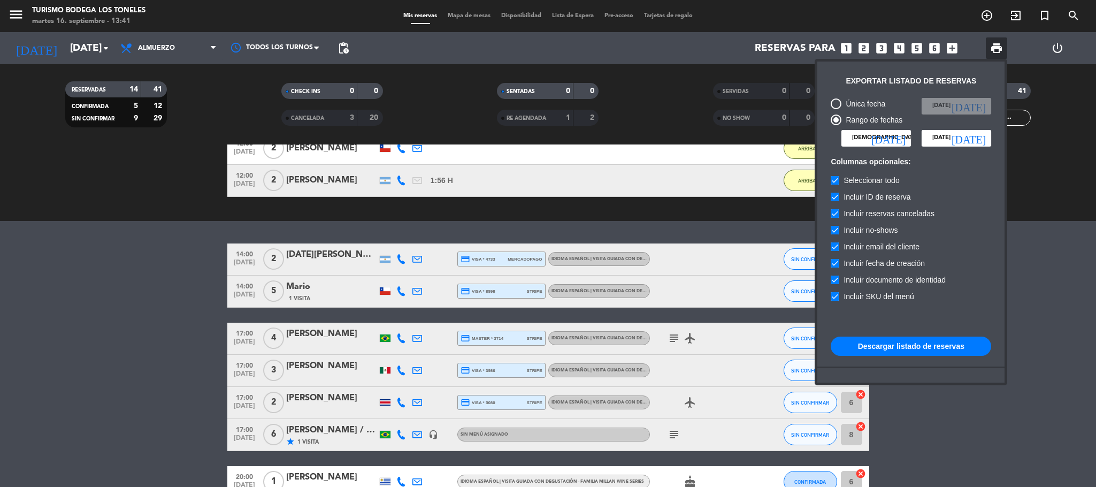
type input "[DATE]"
click at [971, 348] on button "Descargar listado de reservas" at bounding box center [911, 346] width 161 height 19
click at [911, 348] on button "Descargar listado de reservas" at bounding box center [911, 346] width 161 height 19
click at [868, 132] on input "[DEMOGRAPHIC_DATA][DATE]" at bounding box center [877, 138] width 70 height 16
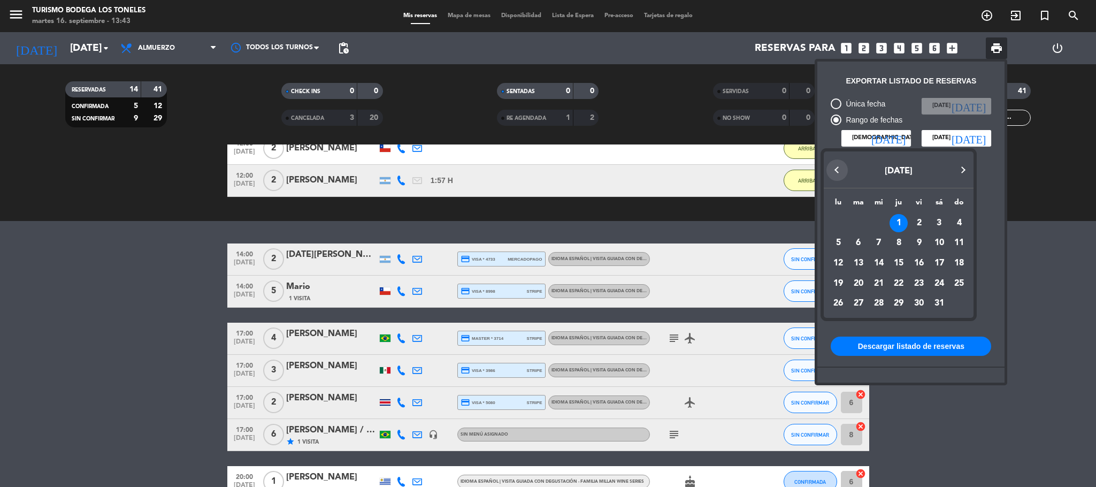
click at [837, 167] on button "Previous month" at bounding box center [837, 169] width 21 height 21
click at [837, 243] on div "1" at bounding box center [838, 243] width 18 height 18
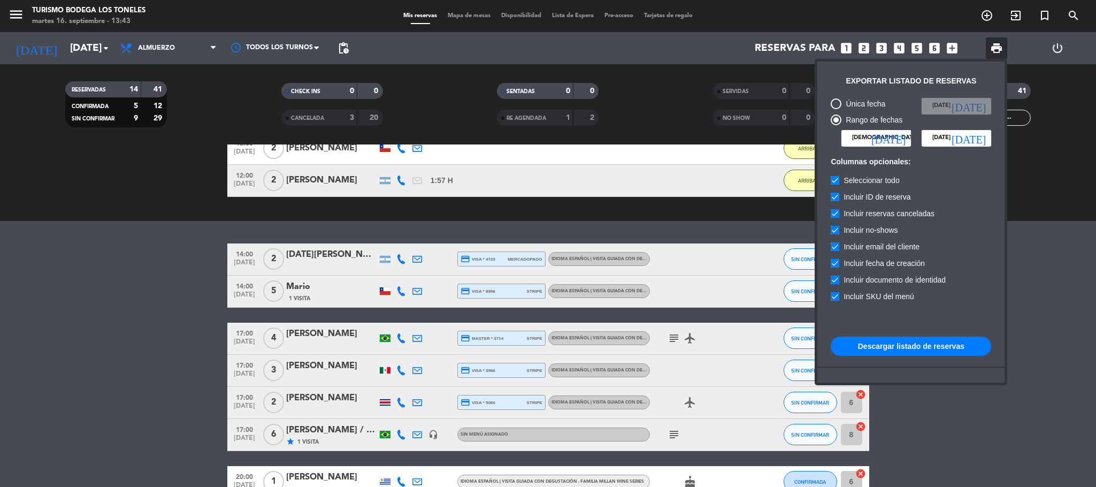
type input "[DATE]"
click at [968, 137] on input "[DATE]" at bounding box center [957, 138] width 70 height 16
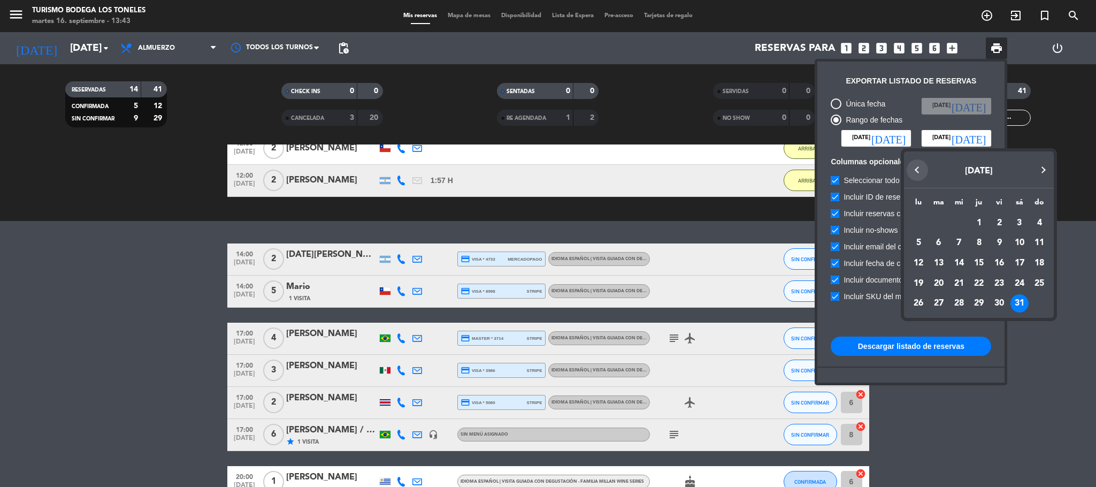
click at [912, 166] on button "Previous month" at bounding box center [917, 169] width 21 height 21
click at [960, 323] on div "31" at bounding box center [959, 324] width 18 height 18
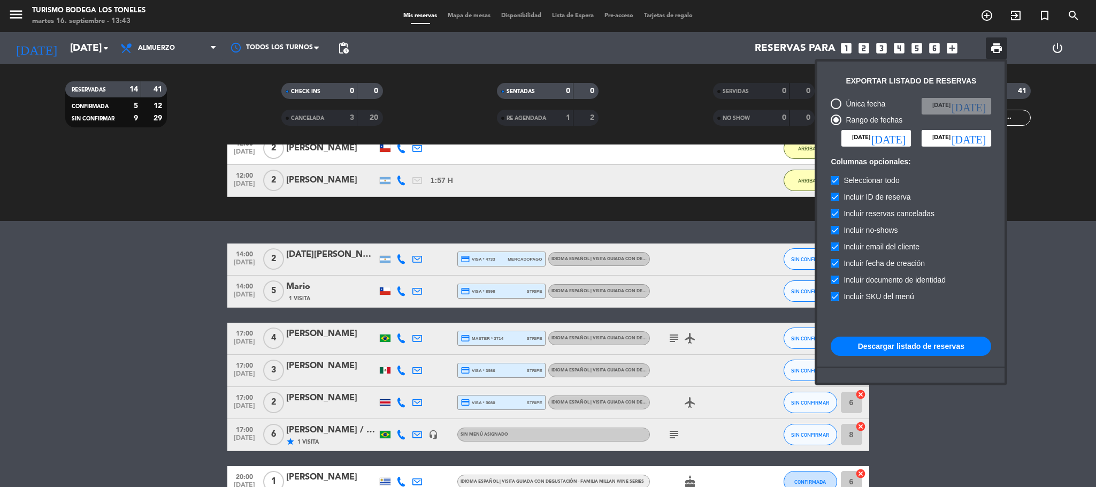
type input "[DATE]"
click at [957, 345] on button "Descargar listado de reservas" at bounding box center [911, 346] width 161 height 19
click at [902, 138] on icon "[DATE]" at bounding box center [889, 138] width 34 height 11
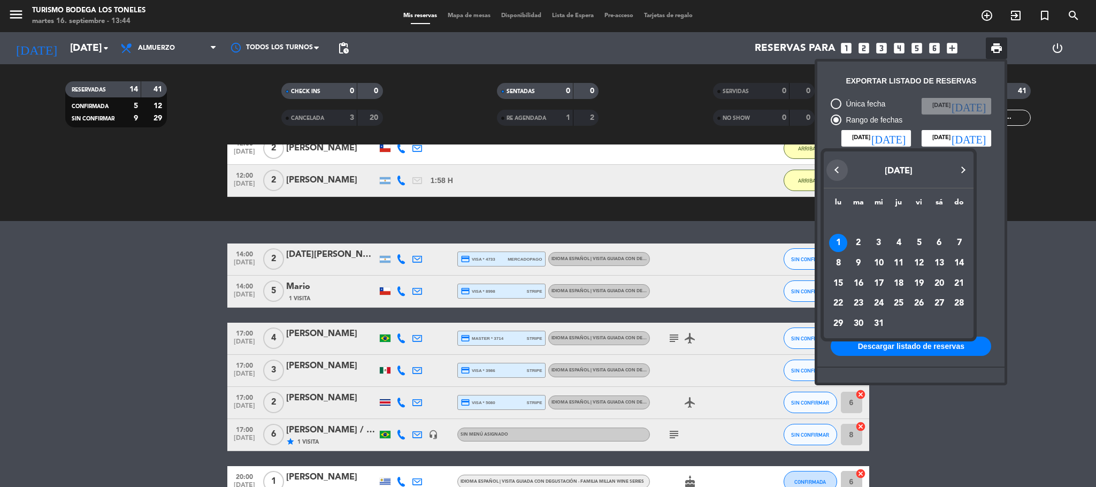
click at [830, 170] on button "Previous month" at bounding box center [837, 169] width 21 height 21
click at [936, 215] on div "1" at bounding box center [939, 223] width 18 height 18
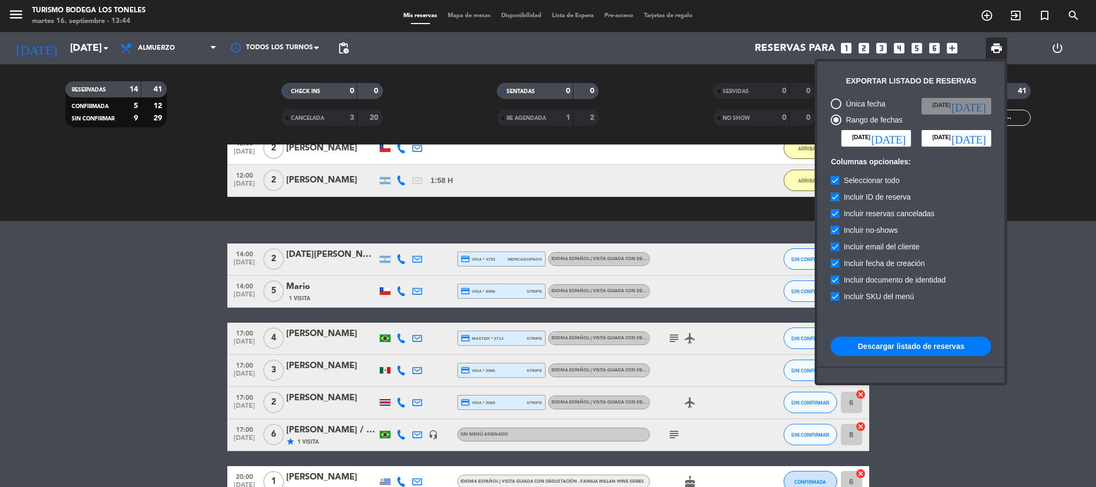
type input "[DATE]"
click at [978, 135] on icon "[DATE]" at bounding box center [969, 138] width 34 height 11
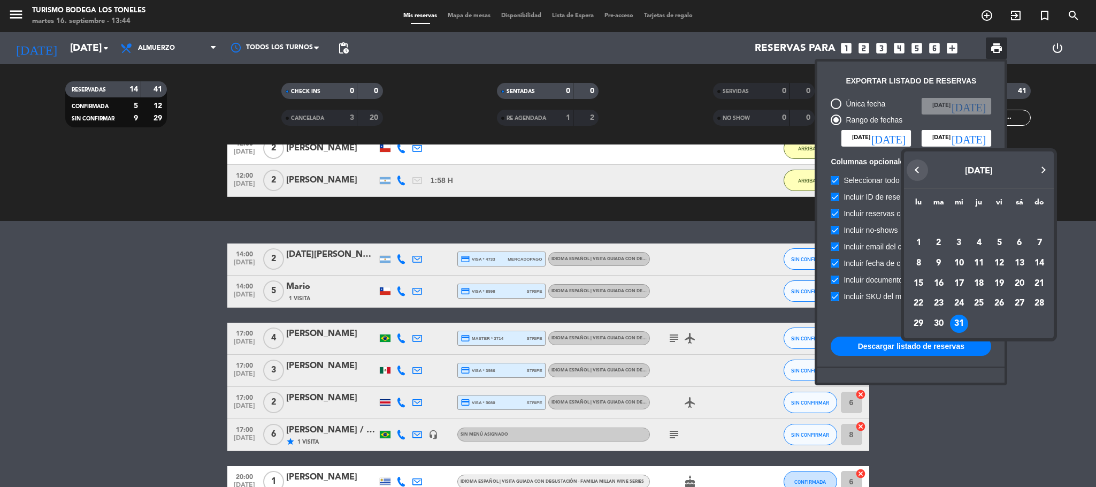
click at [915, 171] on button "Previous month" at bounding box center [917, 169] width 21 height 21
click at [1042, 300] on div "30" at bounding box center [1039, 303] width 18 height 18
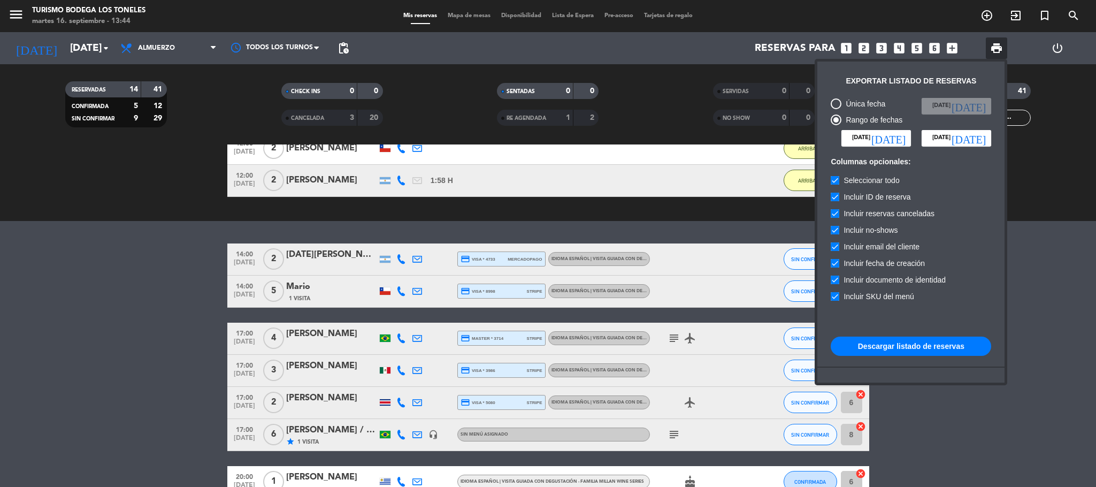
type input "[DATE]"
click at [948, 344] on button "Descargar listado de reservas" at bounding box center [911, 346] width 161 height 19
click at [899, 133] on icon "[DATE]" at bounding box center [889, 138] width 34 height 11
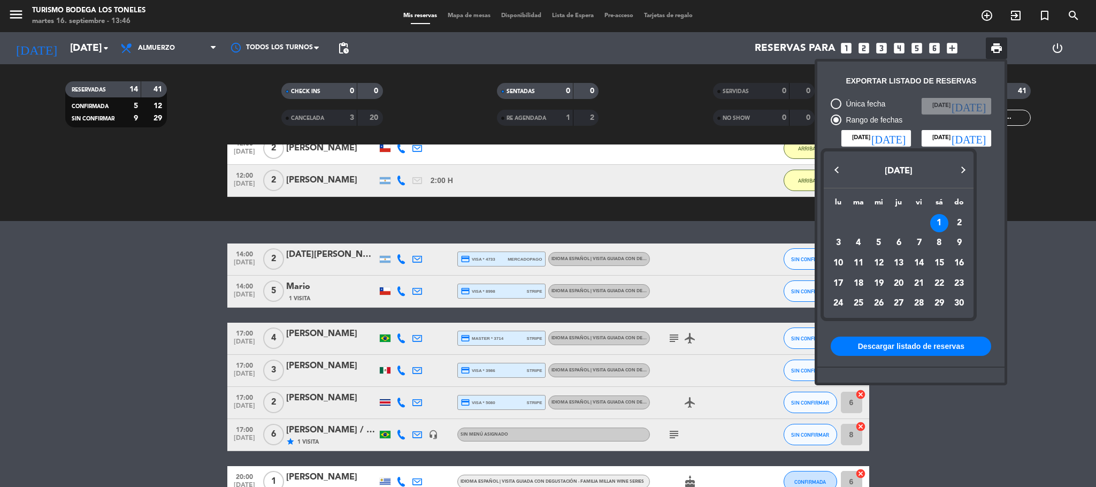
click at [837, 167] on button "Previous month" at bounding box center [837, 169] width 21 height 21
click at [880, 239] on div "1" at bounding box center [879, 243] width 18 height 18
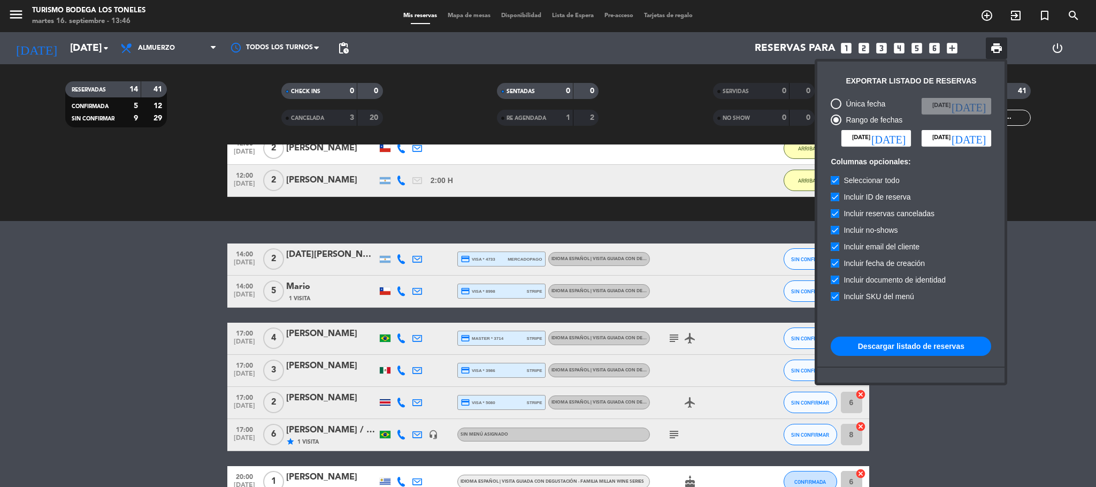
type input "[DATE]"
click at [986, 132] on input "[DATE]" at bounding box center [957, 138] width 70 height 16
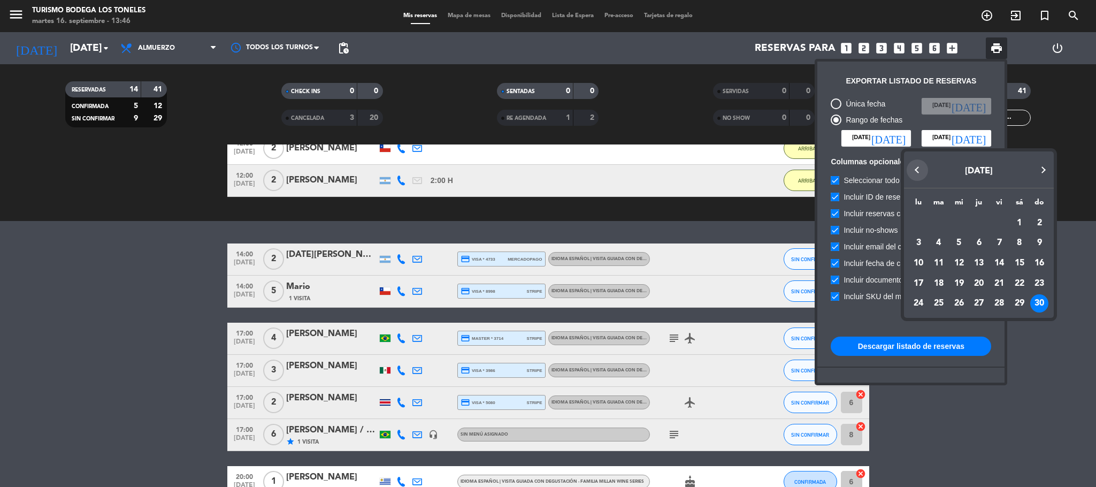
click at [919, 165] on button "Previous month" at bounding box center [917, 169] width 21 height 21
click at [1002, 323] on div "31" at bounding box center [999, 324] width 18 height 18
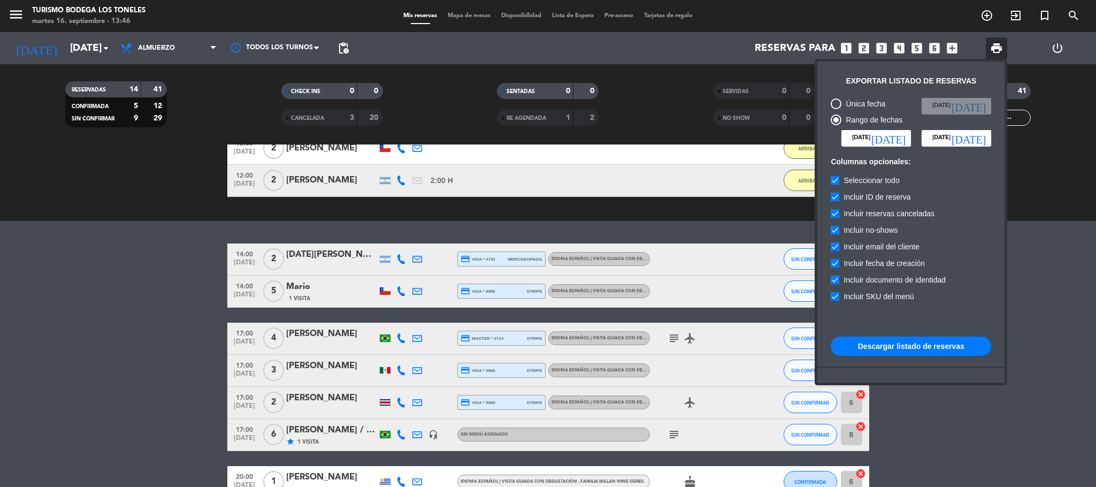
type input "[DATE]"
click at [954, 343] on button "Descargar listado de reservas" at bounding box center [911, 346] width 161 height 19
click at [887, 140] on input "[DATE]" at bounding box center [877, 138] width 70 height 16
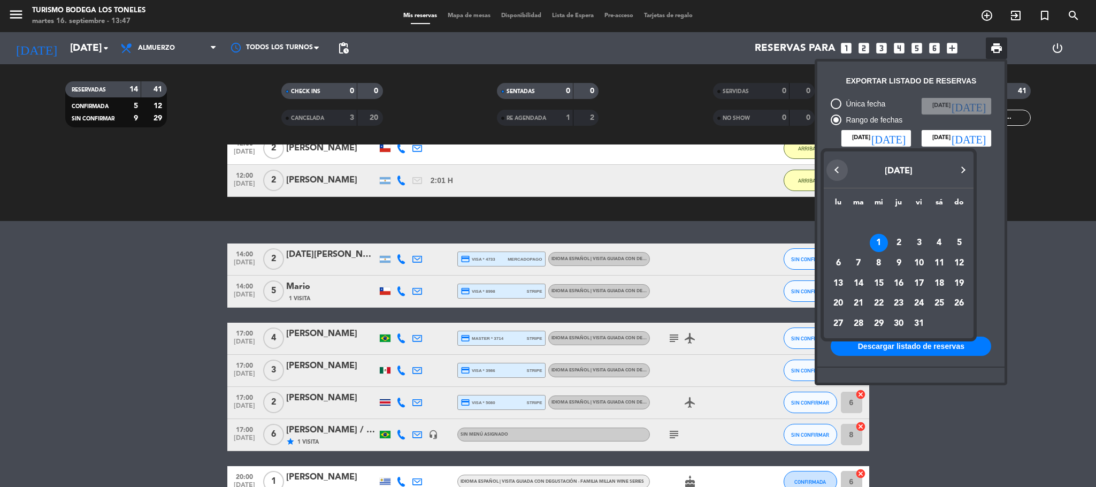
click at [835, 172] on button "Previous month" at bounding box center [837, 169] width 21 height 21
click at [842, 241] on div "1" at bounding box center [838, 243] width 18 height 18
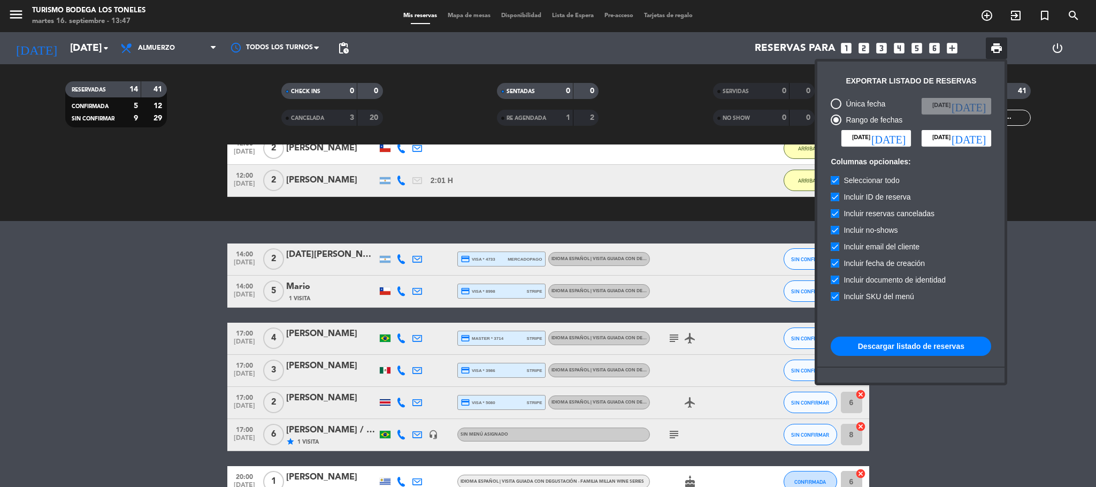
type input "[DATE]"
click at [981, 136] on icon "[DATE]" at bounding box center [969, 138] width 34 height 11
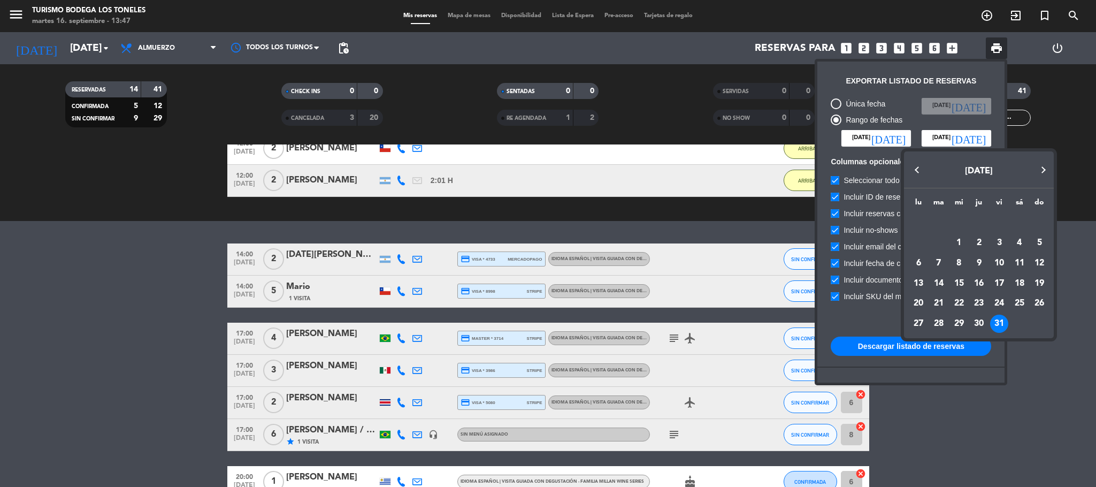
click at [917, 164] on button "Previous month" at bounding box center [917, 169] width 21 height 21
click at [941, 317] on div "30" at bounding box center [939, 324] width 18 height 18
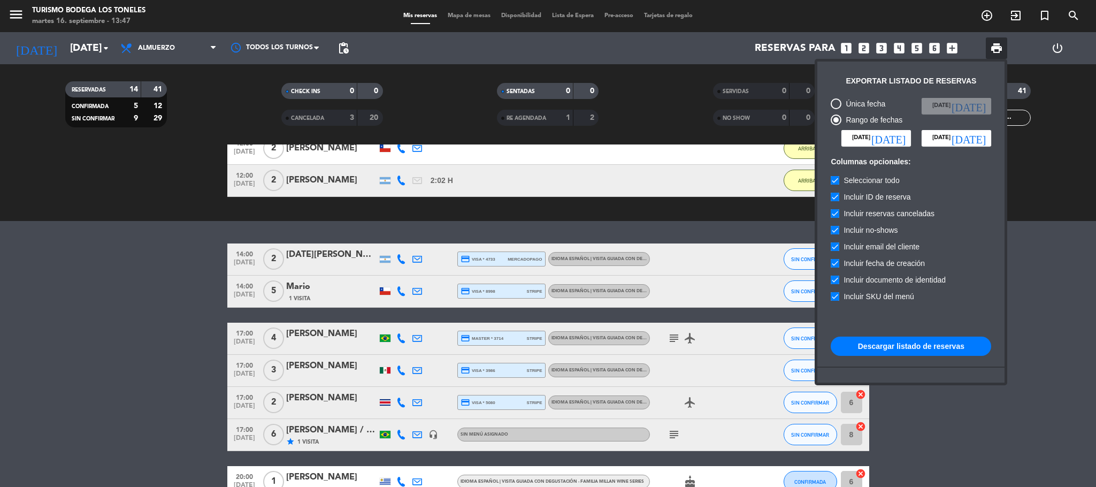
type input "[DATE]"
click at [941, 352] on button "Descargar listado de reservas" at bounding box center [911, 346] width 161 height 19
click at [939, 337] on button "Descargar listado de reservas" at bounding box center [911, 346] width 161 height 19
click at [938, 346] on button "Descargar listado de reservas" at bounding box center [911, 346] width 161 height 19
click at [902, 142] on icon "[DATE]" at bounding box center [889, 138] width 34 height 11
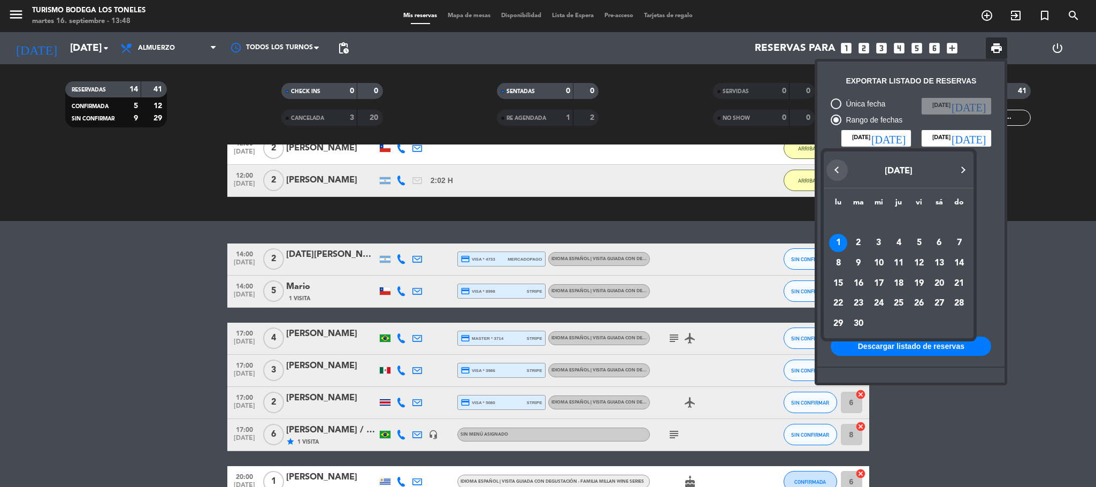
click at [840, 170] on button "Previous month" at bounding box center [837, 169] width 21 height 21
click at [922, 218] on div "1" at bounding box center [919, 223] width 18 height 18
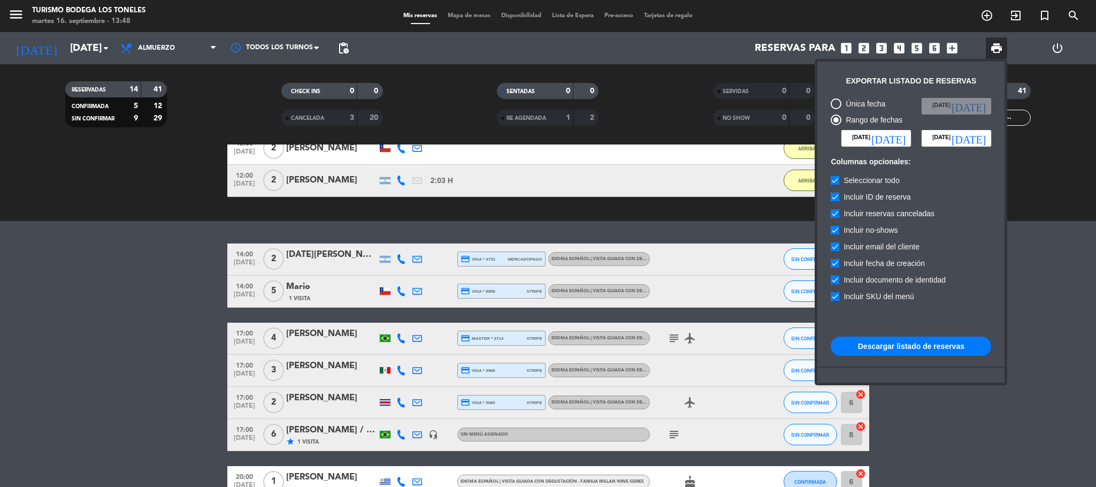
type input "[DATE]"
click at [979, 143] on input "[DATE]" at bounding box center [957, 138] width 70 height 16
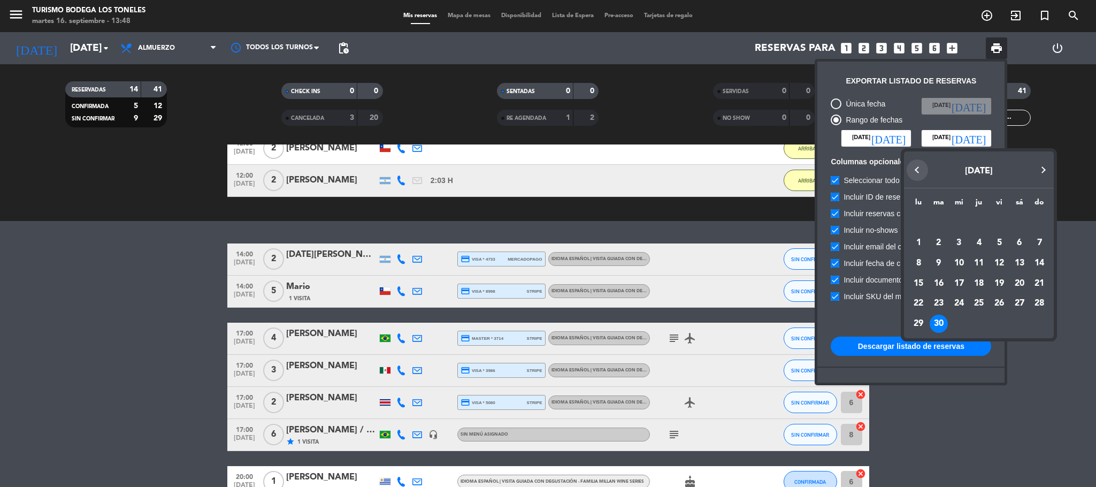
click at [915, 172] on button "Previous month" at bounding box center [917, 169] width 21 height 21
click at [1039, 300] on div "31" at bounding box center [1039, 303] width 18 height 18
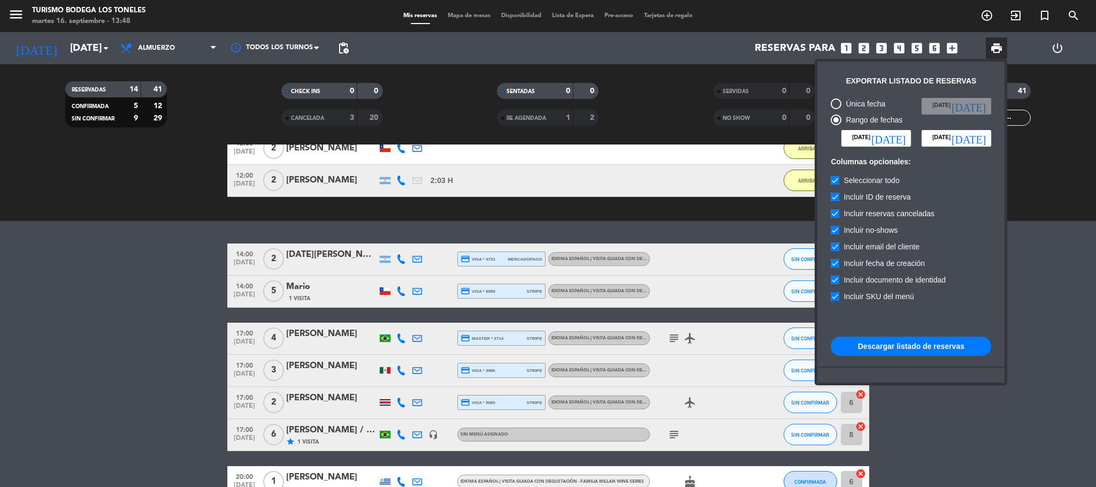
type input "[DATE]"
click at [902, 343] on button "Descargar listado de reservas" at bounding box center [911, 346] width 161 height 19
click at [899, 343] on button "Descargar listado de reservas" at bounding box center [911, 346] width 161 height 19
click at [897, 136] on icon "[DATE]" at bounding box center [889, 138] width 34 height 11
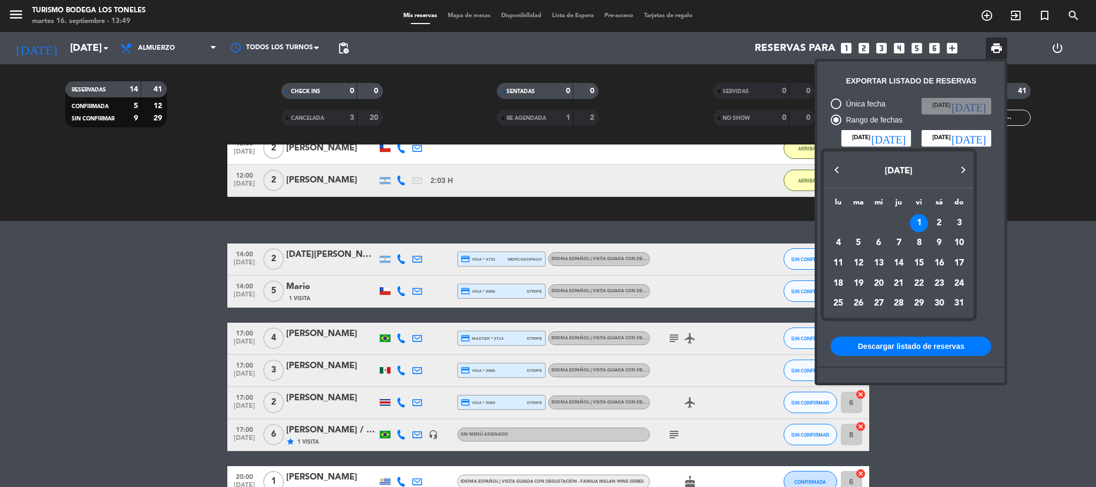
click at [832, 167] on button "Previous month" at bounding box center [837, 169] width 21 height 21
click at [904, 222] on div "1" at bounding box center [899, 223] width 18 height 18
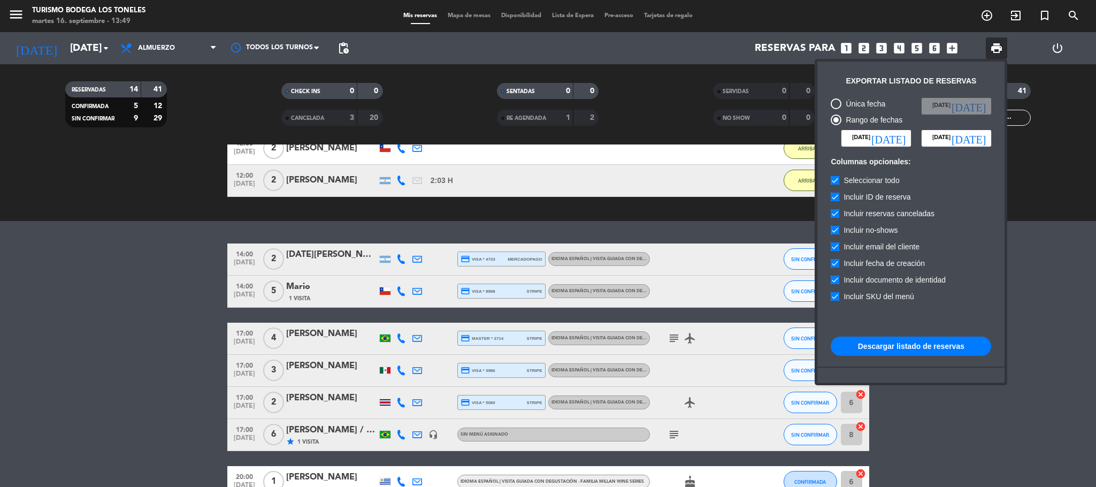
type input "[DEMOGRAPHIC_DATA][DATE]"
click at [989, 135] on input "[DATE]" at bounding box center [957, 138] width 70 height 16
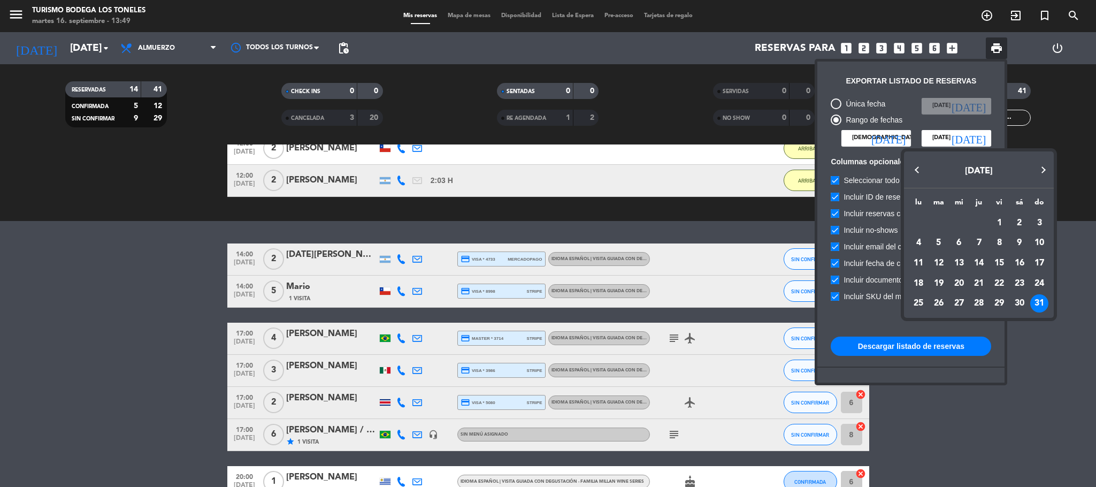
click at [918, 169] on button "Previous month" at bounding box center [917, 169] width 21 height 21
click at [976, 301] on div "29" at bounding box center [979, 303] width 18 height 18
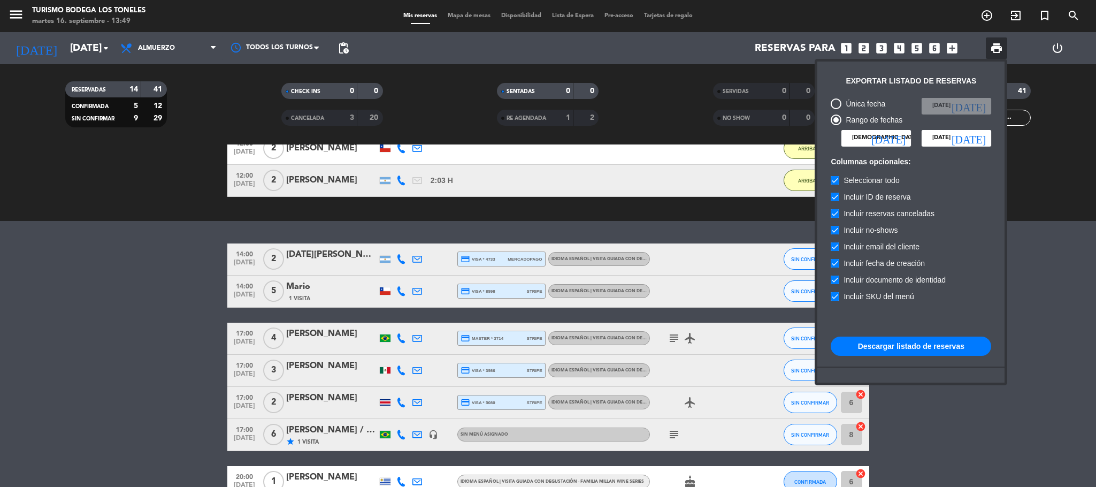
type input "[DEMOGRAPHIC_DATA][DATE]"
click at [952, 347] on button "Descargar listado de reservas" at bounding box center [911, 346] width 161 height 19
click at [910, 133] on input "[DEMOGRAPHIC_DATA][DATE]" at bounding box center [877, 138] width 70 height 16
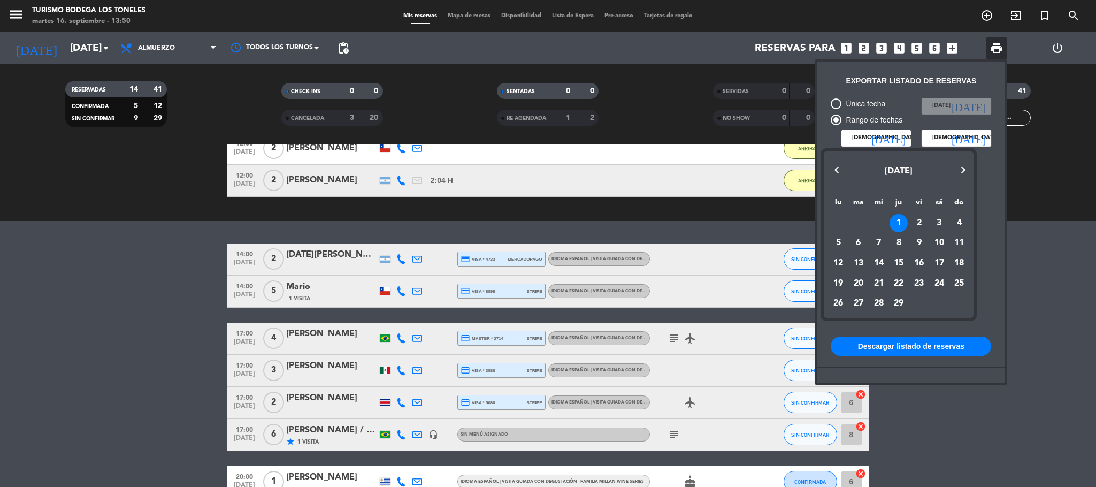
click at [834, 167] on button "Previous month" at bounding box center [837, 169] width 21 height 21
click at [835, 242] on div "1" at bounding box center [838, 243] width 18 height 18
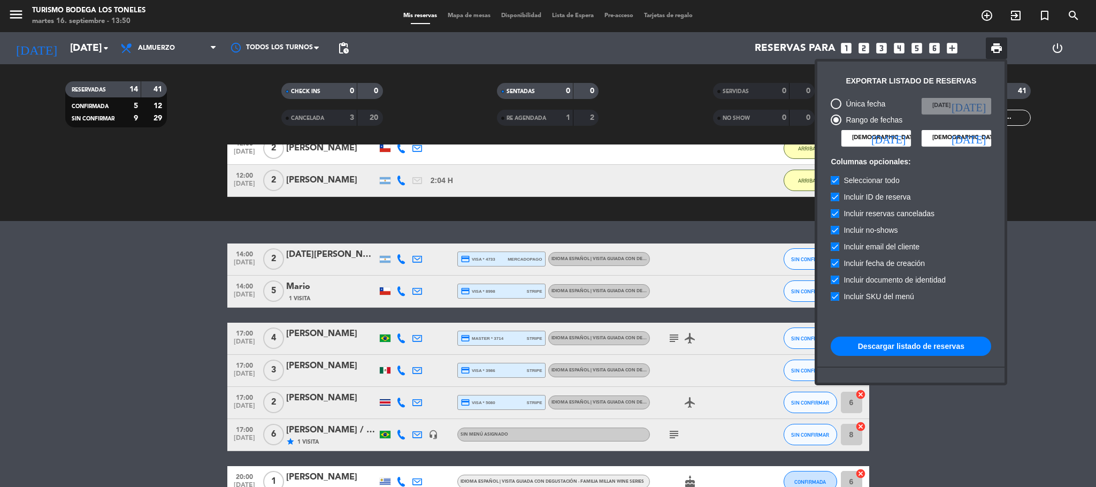
type input "lun. 1 ene."
click at [976, 135] on icon "[DATE]" at bounding box center [969, 138] width 34 height 11
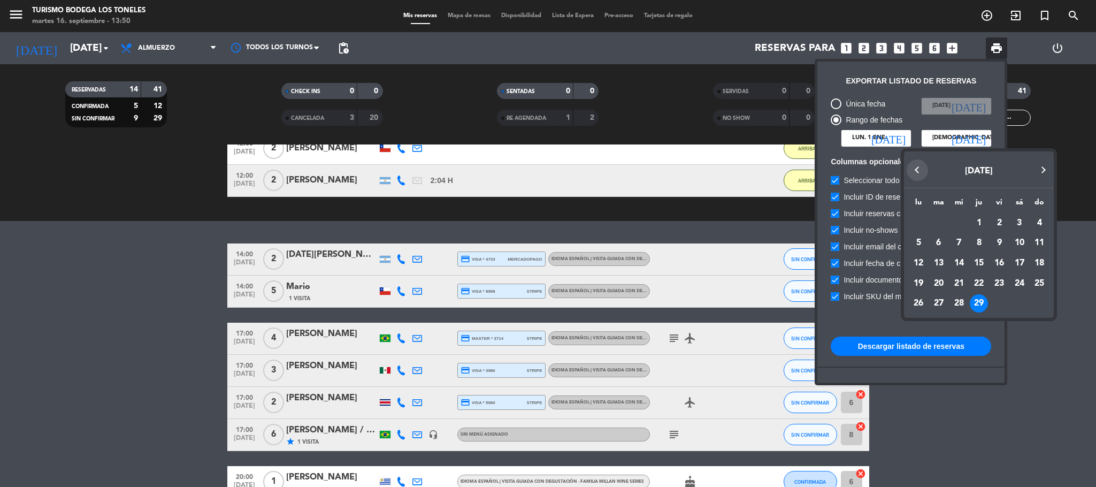
click at [912, 169] on button "Previous month" at bounding box center [917, 169] width 21 height 21
click at [958, 323] on div "31" at bounding box center [959, 324] width 18 height 18
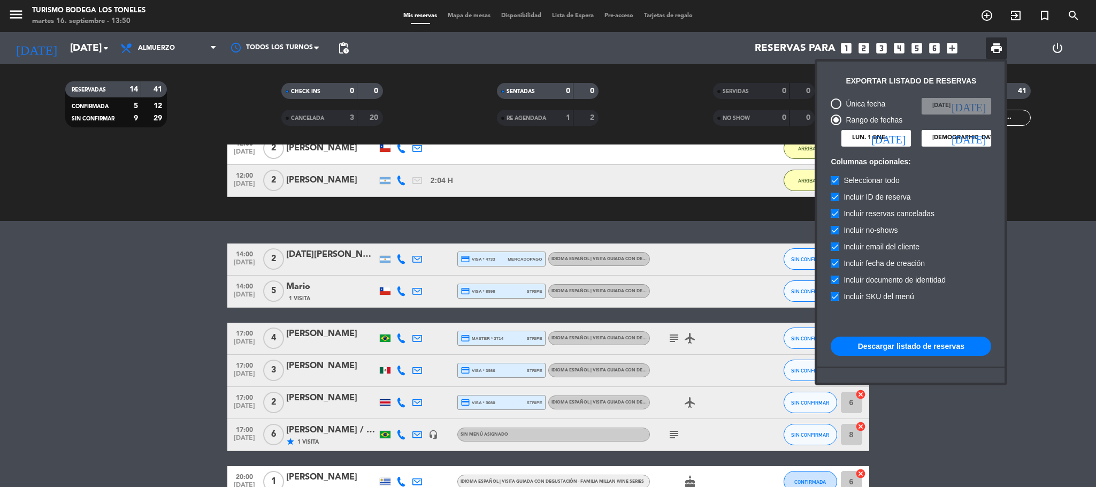
type input "mié. 31 ene."
click at [941, 345] on button "Descargar listado de reservas" at bounding box center [911, 346] width 161 height 19
